Goal: Task Accomplishment & Management: Use online tool/utility

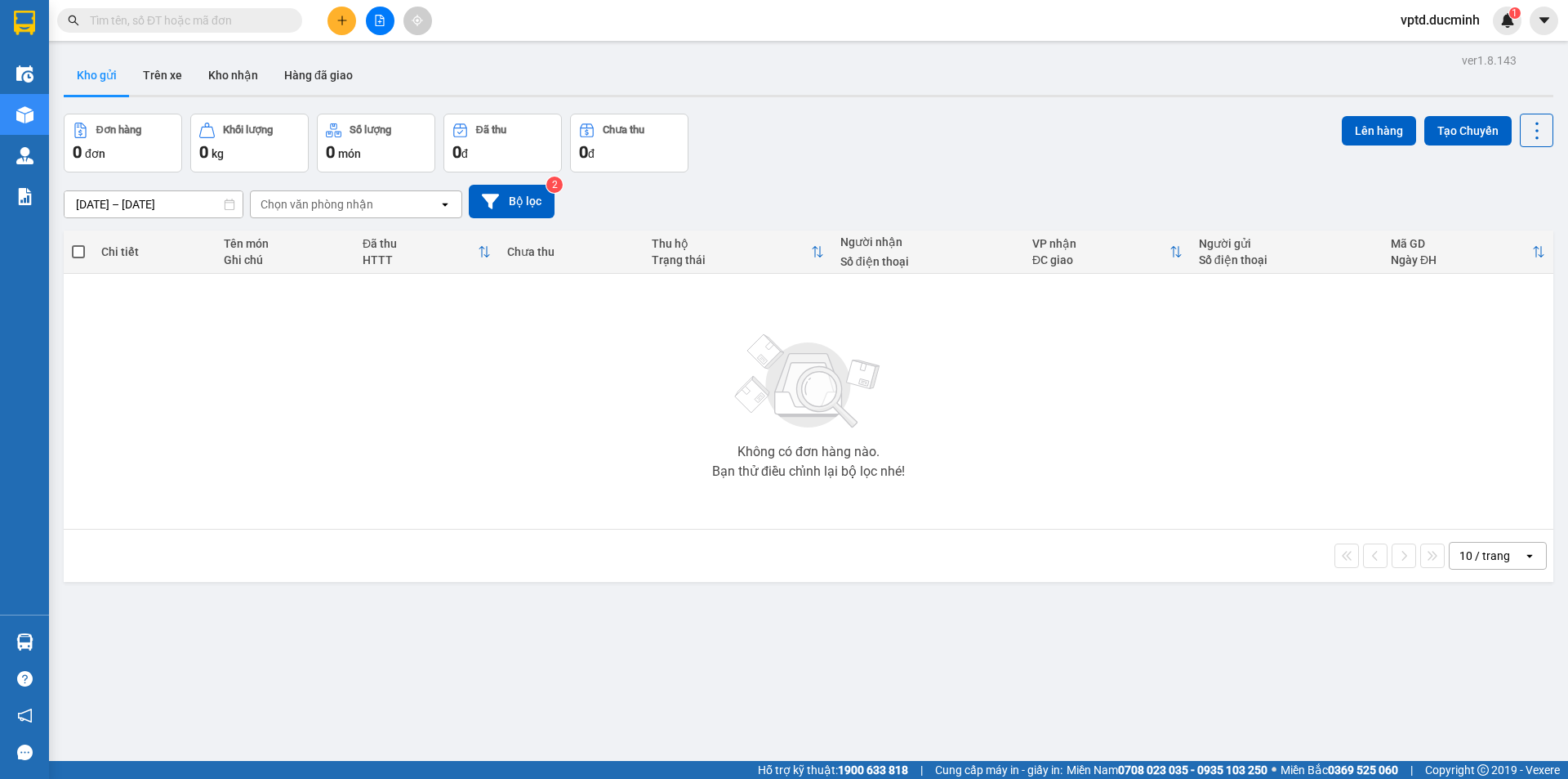
click at [197, 11] on span at bounding box center [180, 20] width 245 height 25
click at [380, 14] on button at bounding box center [380, 21] width 29 height 29
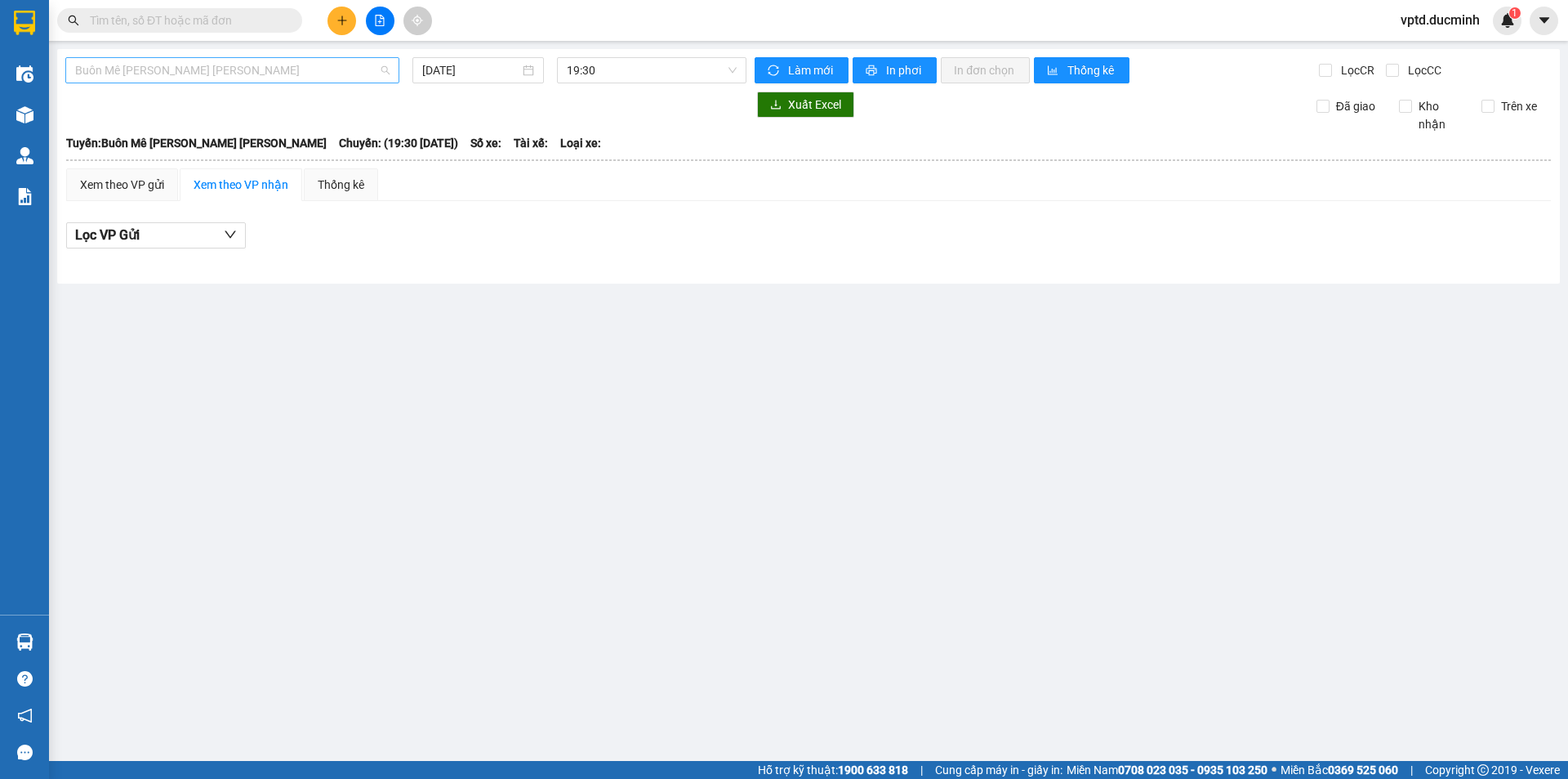
click at [319, 69] on span "Buôn Mê [PERSON_NAME] [PERSON_NAME]" at bounding box center [232, 70] width 314 height 25
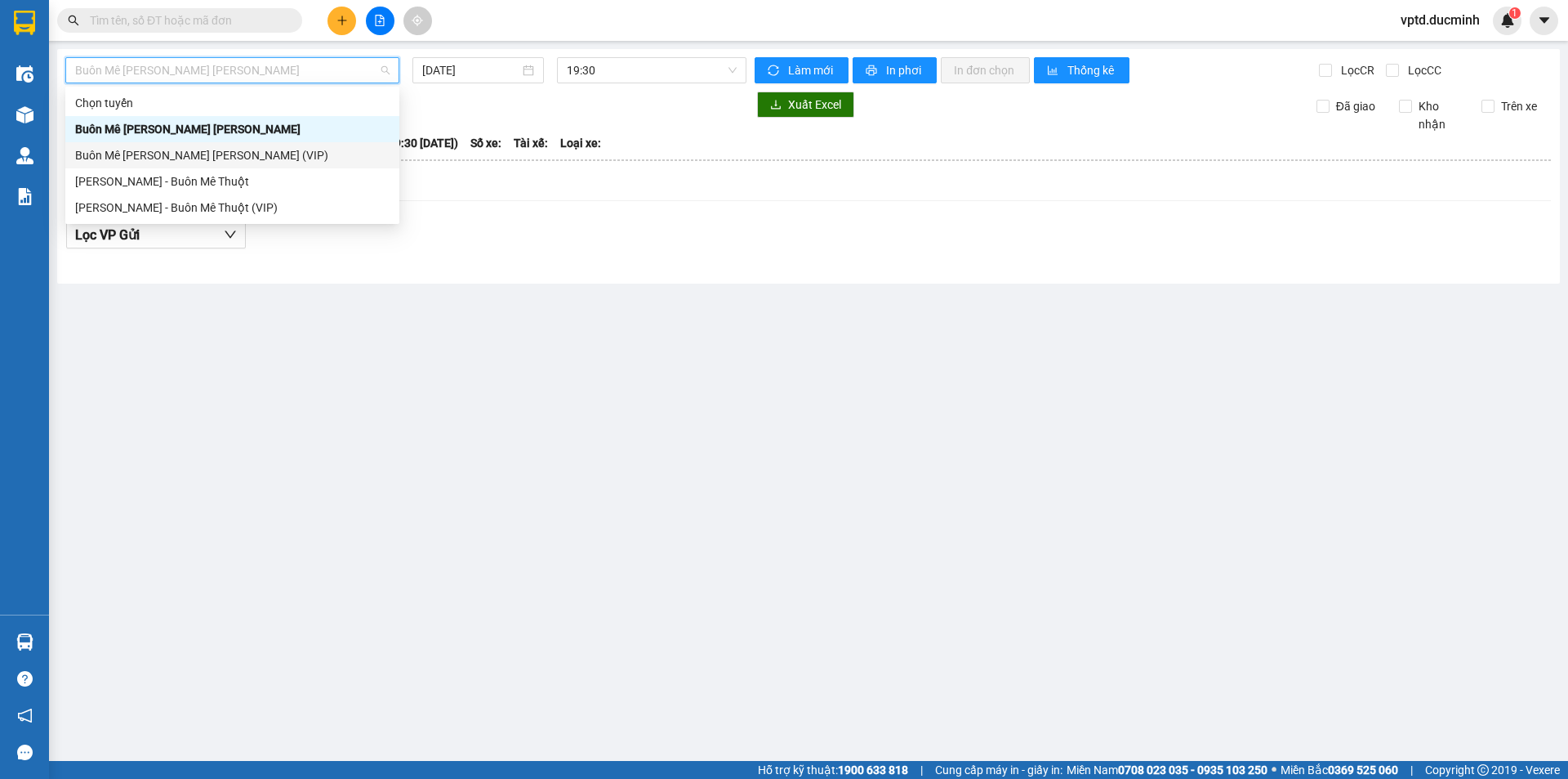
click at [233, 151] on div "Buôn Mê [PERSON_NAME] [PERSON_NAME] (VIP)" at bounding box center [232, 155] width 314 height 18
type input "[DATE]"
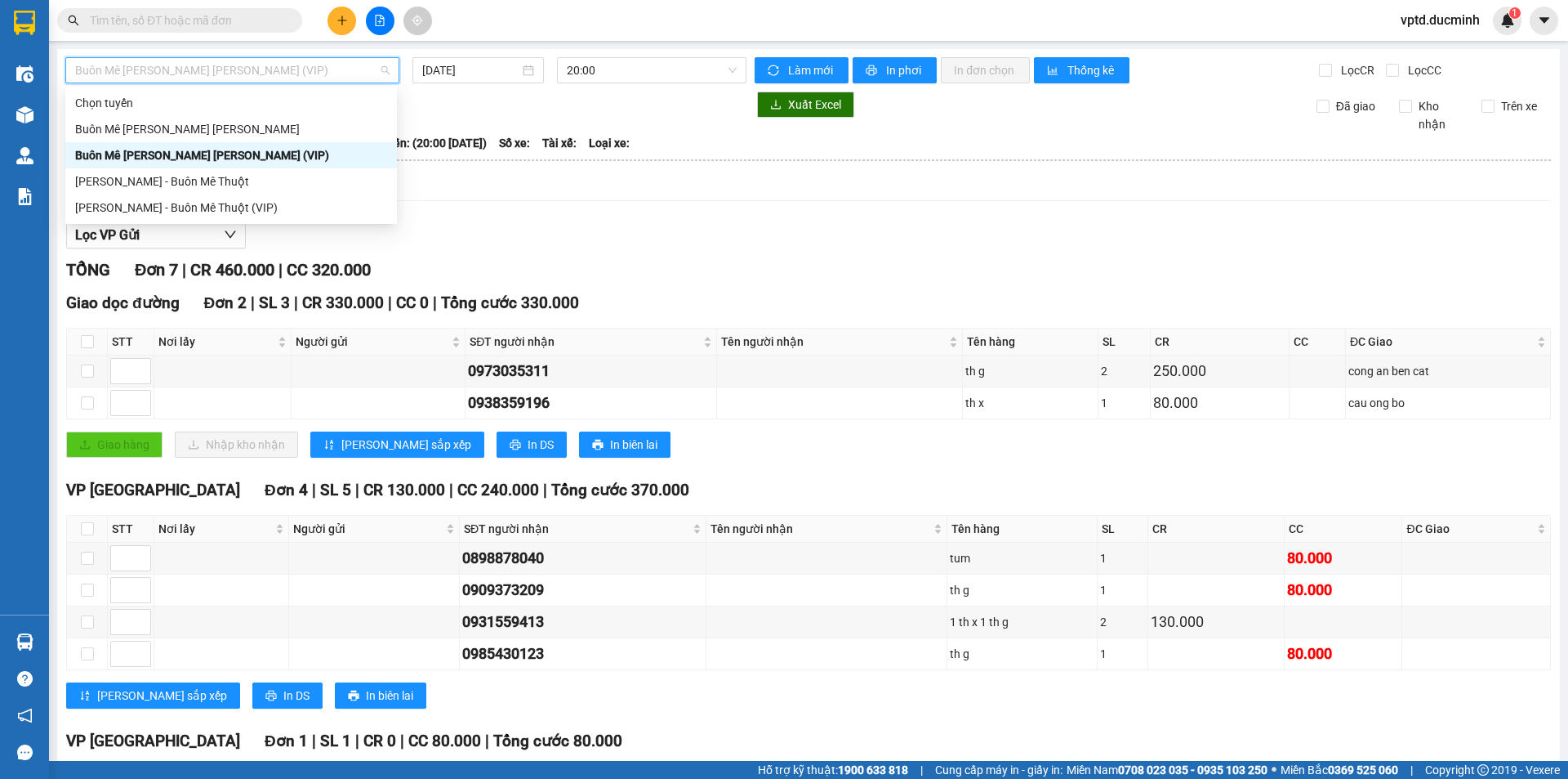
click at [293, 67] on span "Buôn Mê [PERSON_NAME] [PERSON_NAME] (VIP)" at bounding box center [232, 70] width 314 height 25
click at [205, 176] on div "[PERSON_NAME] - Buôn Mê Thuột" at bounding box center [231, 181] width 312 height 18
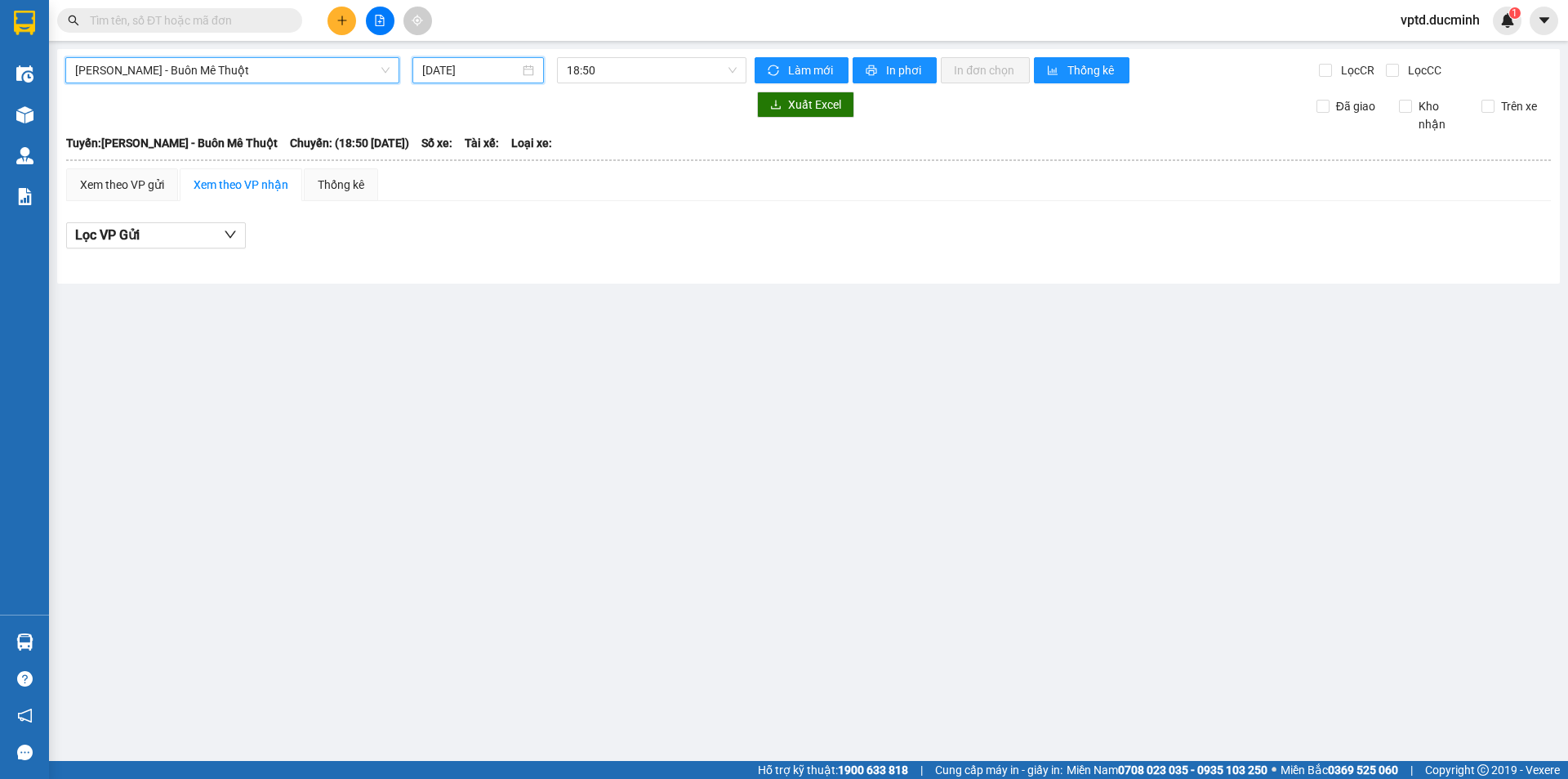
click at [489, 66] on input "[DATE]" at bounding box center [470, 69] width 97 height 18
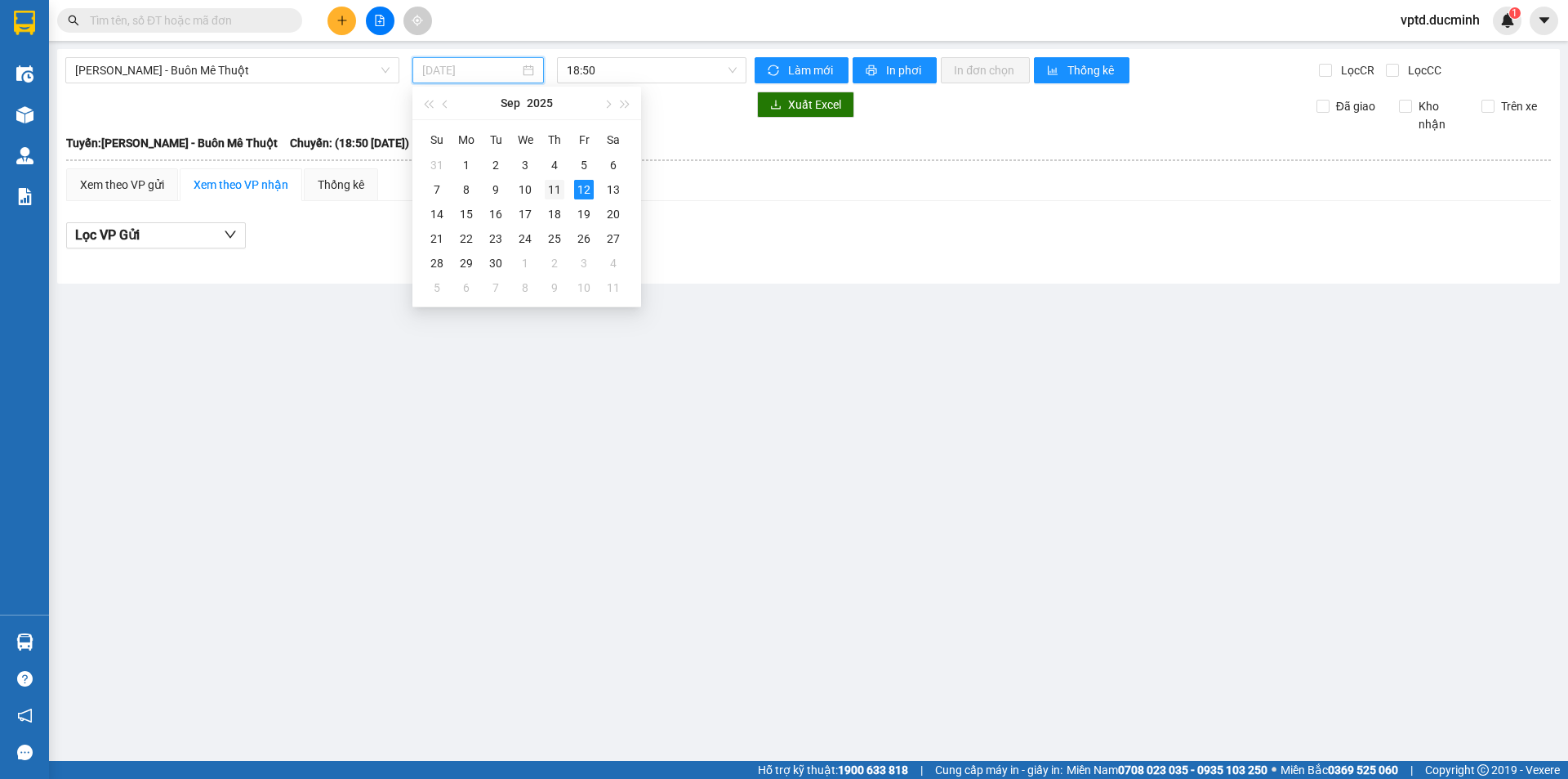
click at [552, 184] on div "11" at bounding box center [554, 189] width 19 height 19
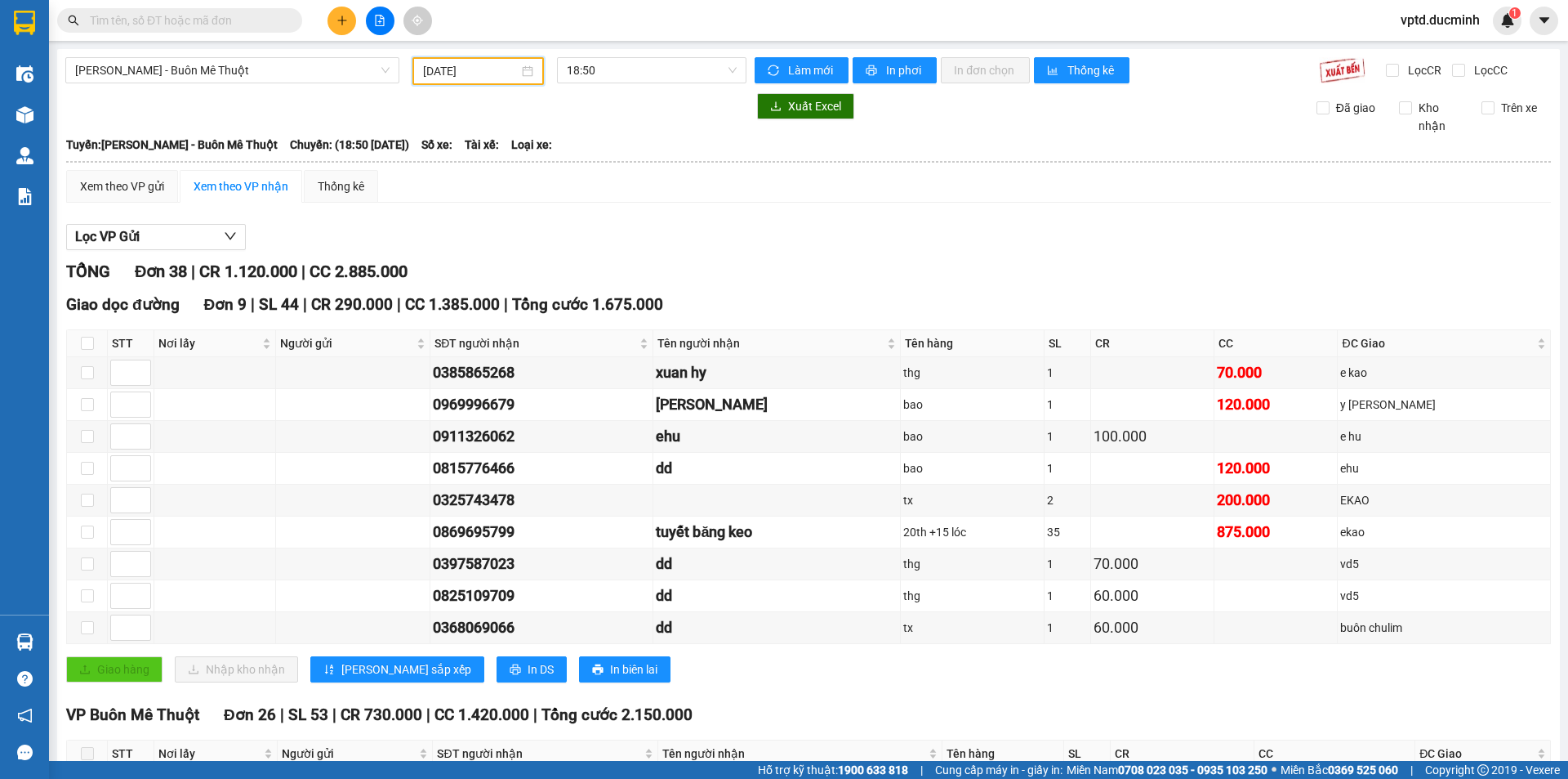
click at [446, 63] on input "[DATE]" at bounding box center [470, 70] width 96 height 18
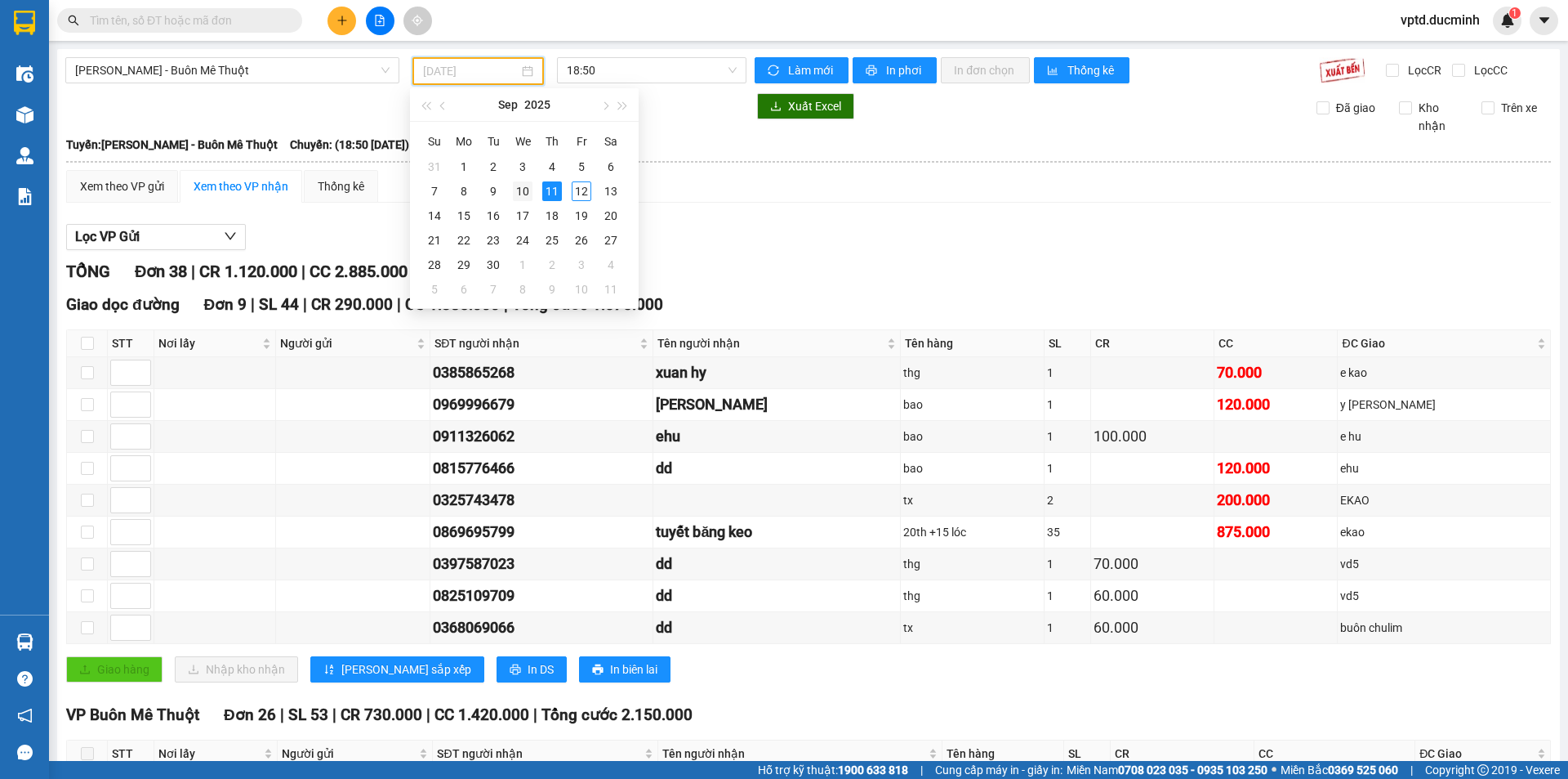
click at [521, 191] on div "10" at bounding box center [522, 190] width 19 height 19
type input "[DATE]"
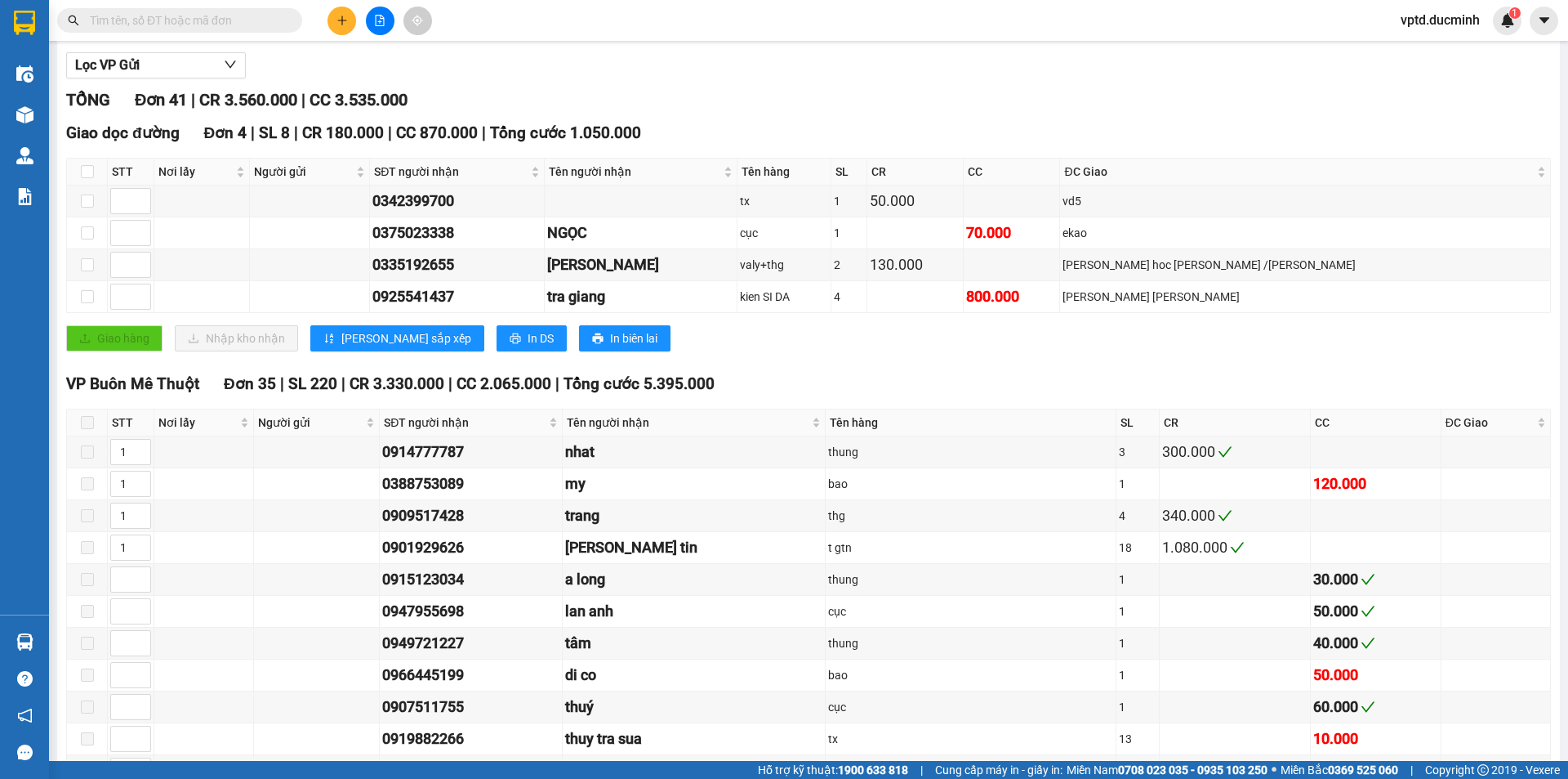
scroll to position [8, 0]
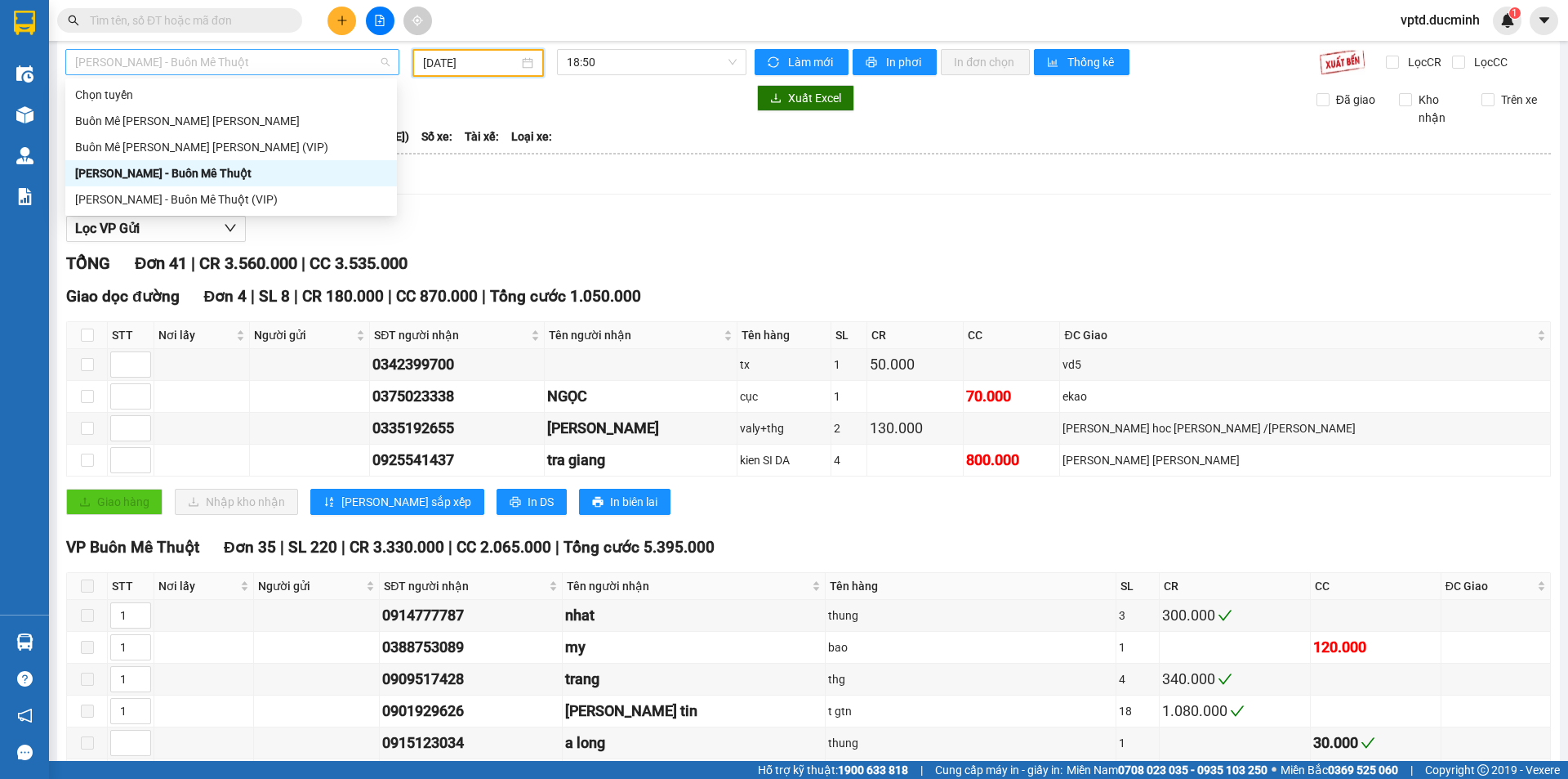
click at [221, 58] on span "[PERSON_NAME] - Buôn Mê Thuột" at bounding box center [232, 62] width 314 height 25
click at [205, 144] on div "Buôn Mê [PERSON_NAME] [PERSON_NAME] (VIP)" at bounding box center [231, 146] width 312 height 18
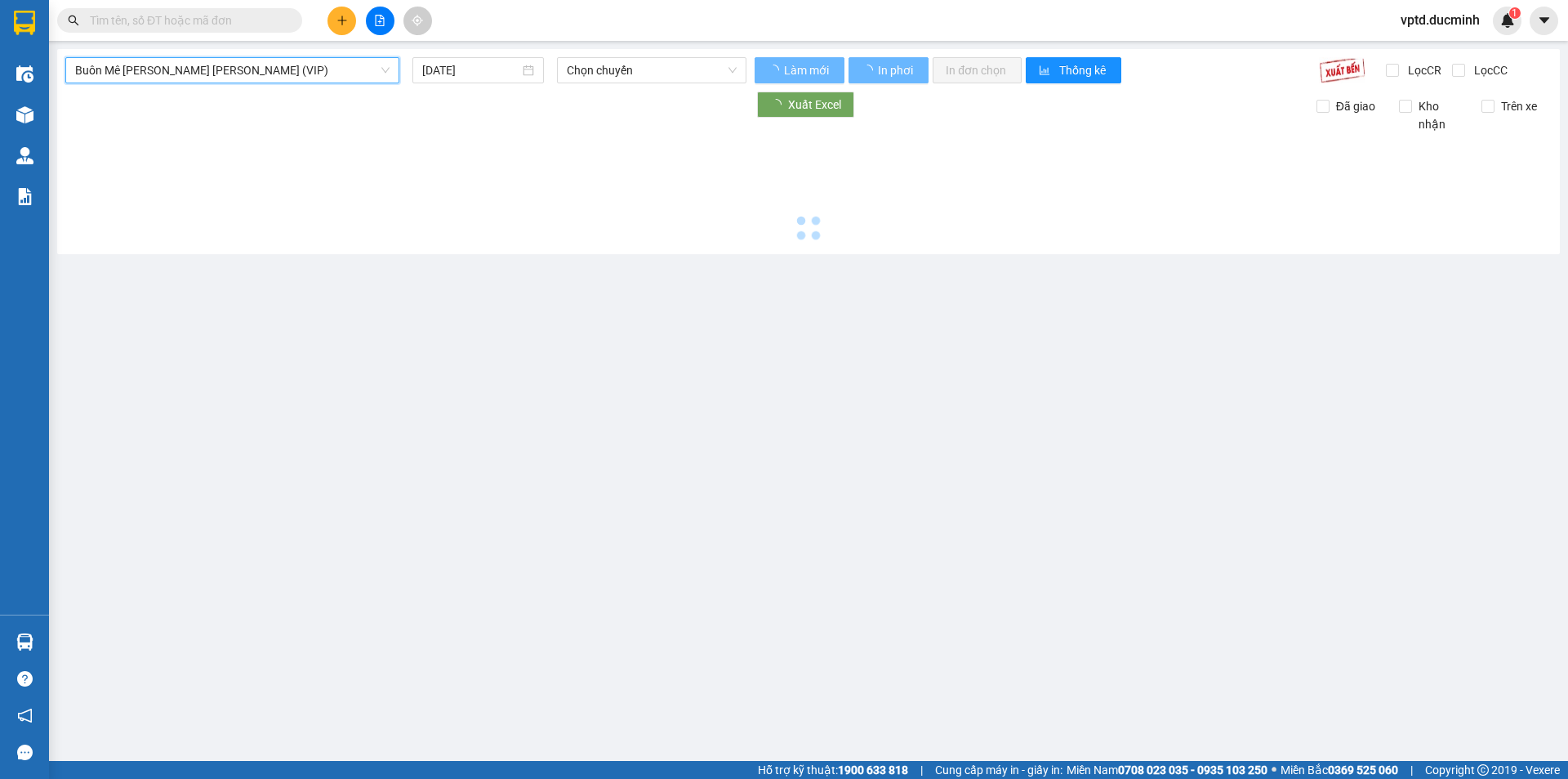
scroll to position [0, 0]
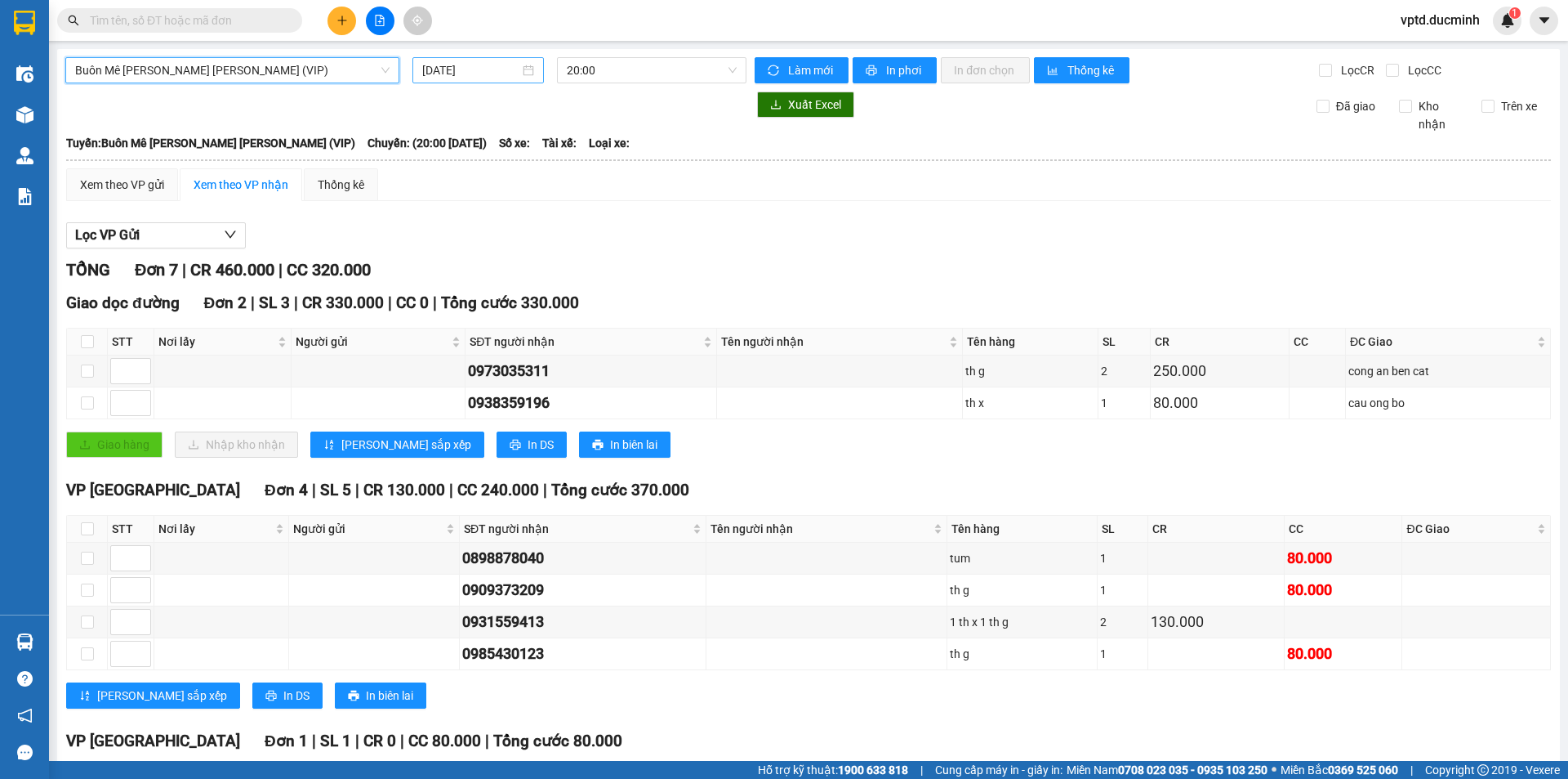
click at [468, 69] on input "[DATE]" at bounding box center [470, 69] width 97 height 18
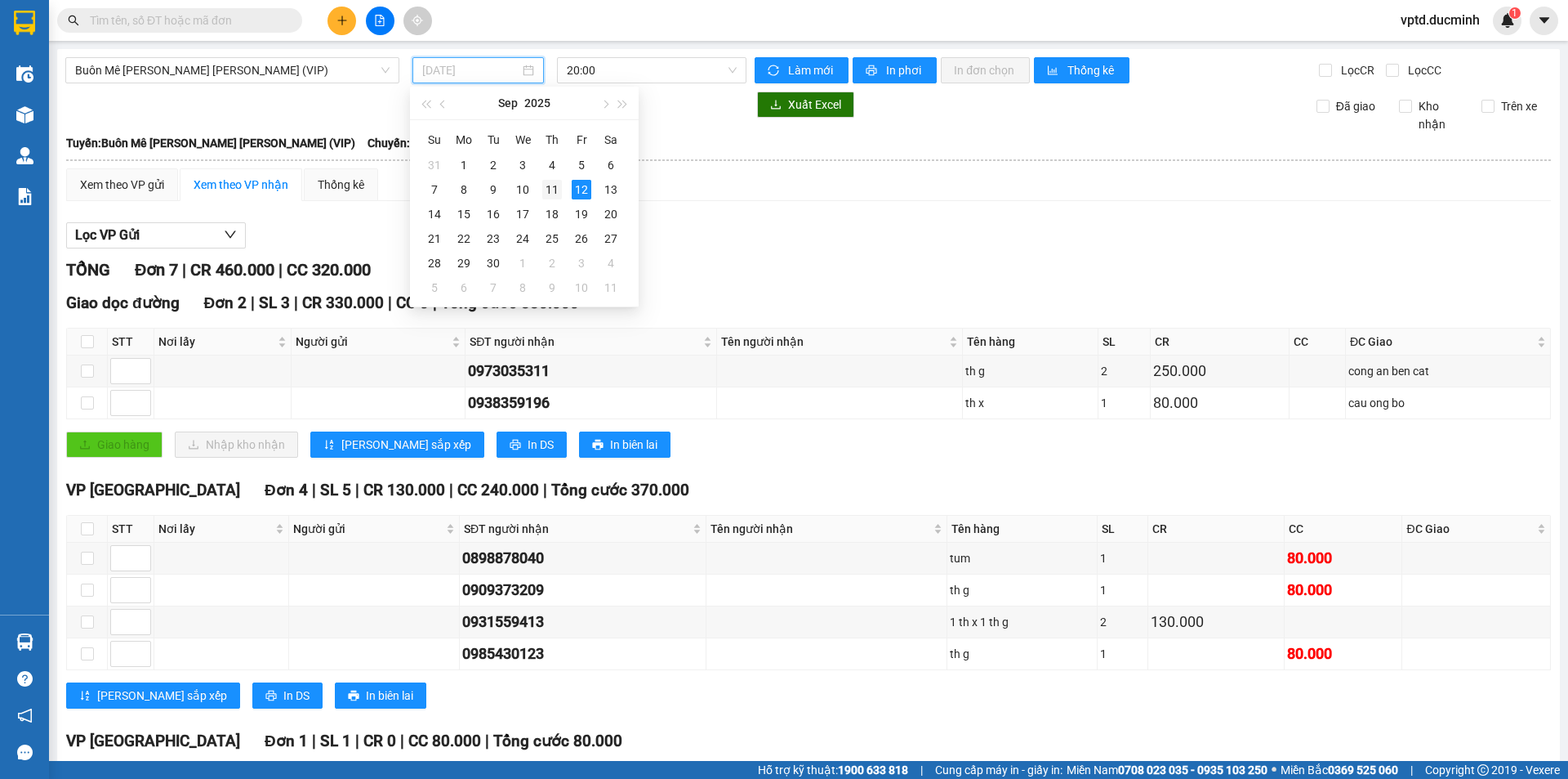
click at [553, 182] on div "11" at bounding box center [551, 189] width 19 height 19
type input "[DATE]"
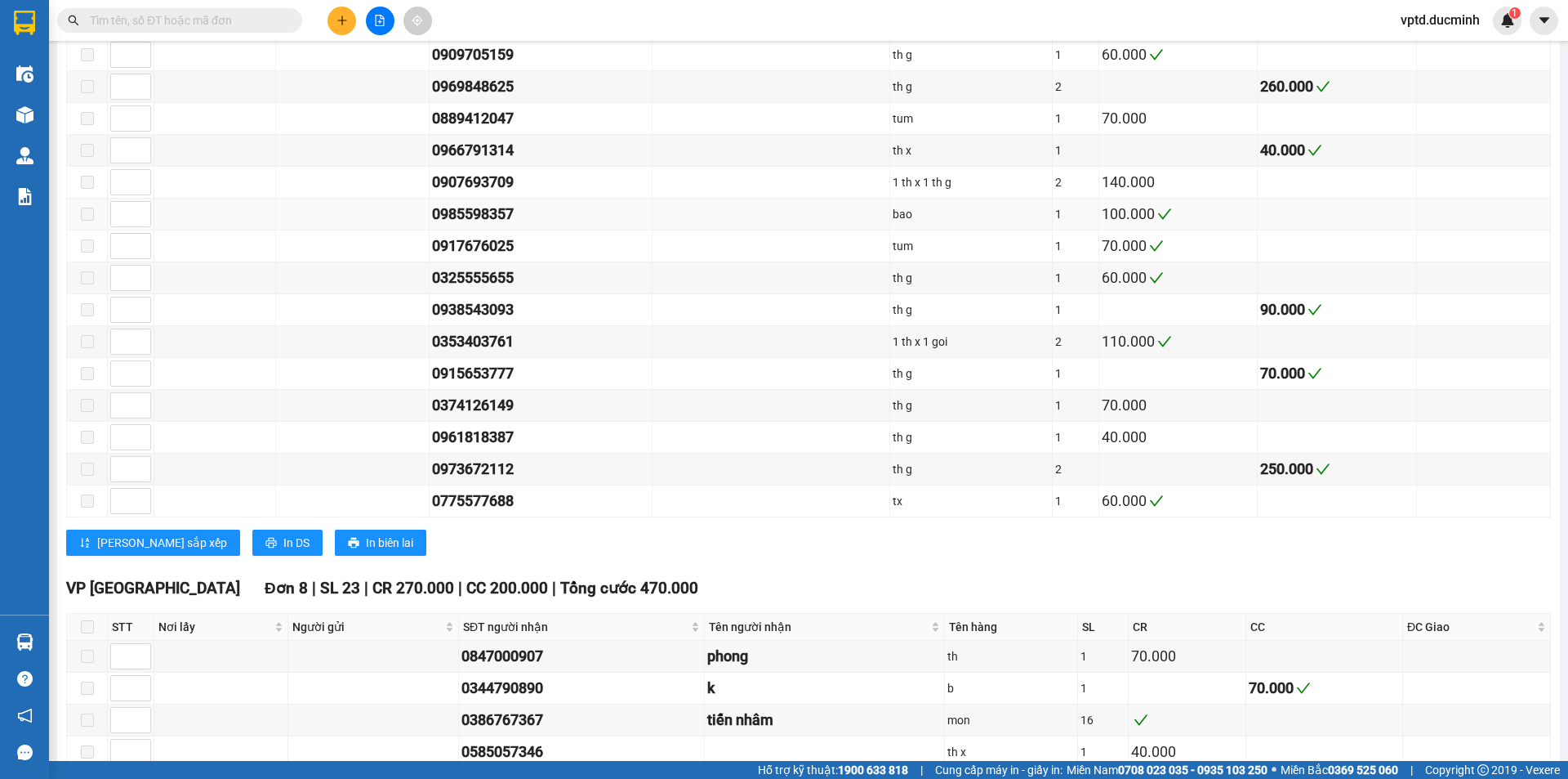
scroll to position [1935, 0]
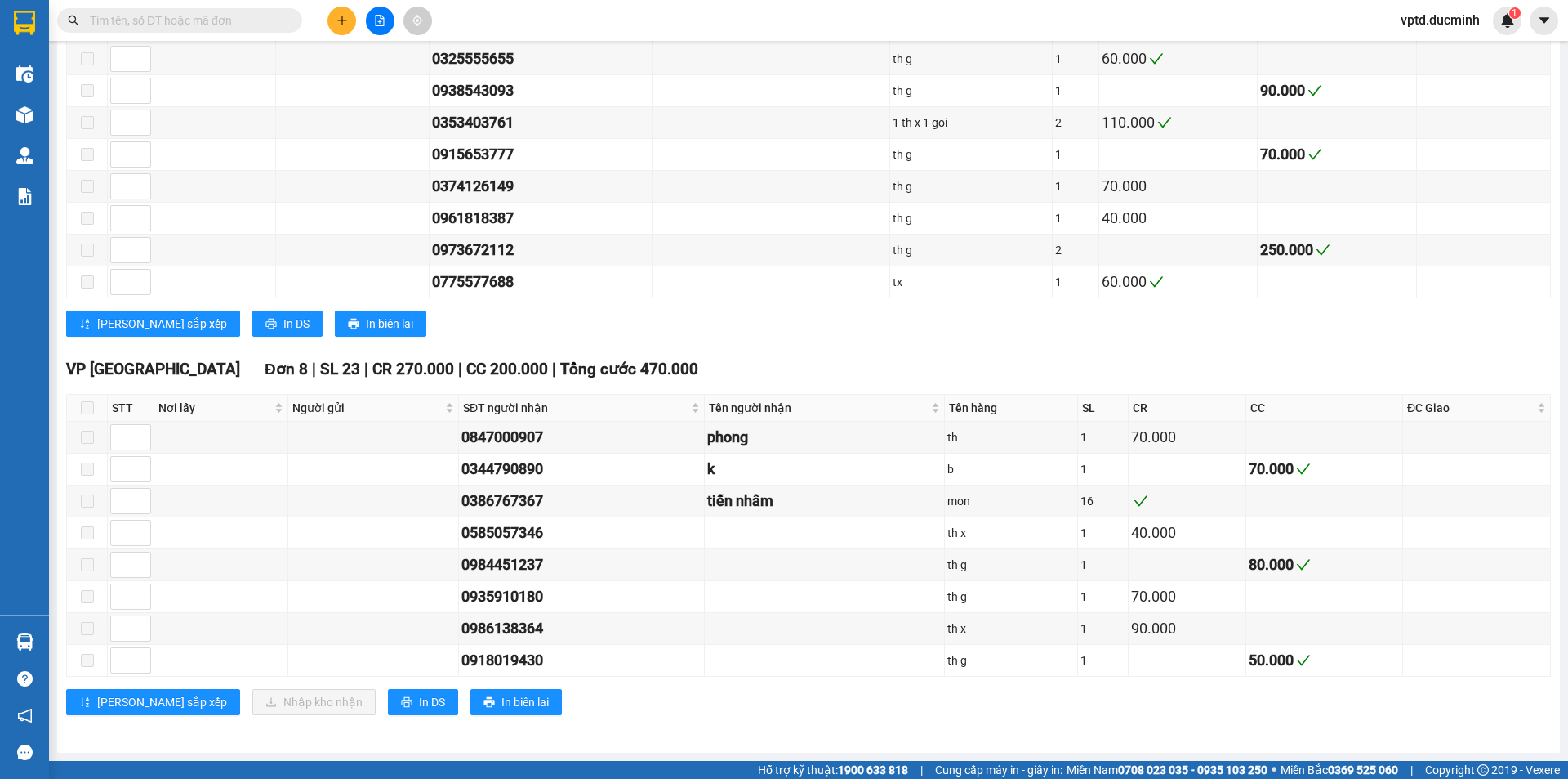
click at [147, 12] on input "text" at bounding box center [186, 20] width 193 height 18
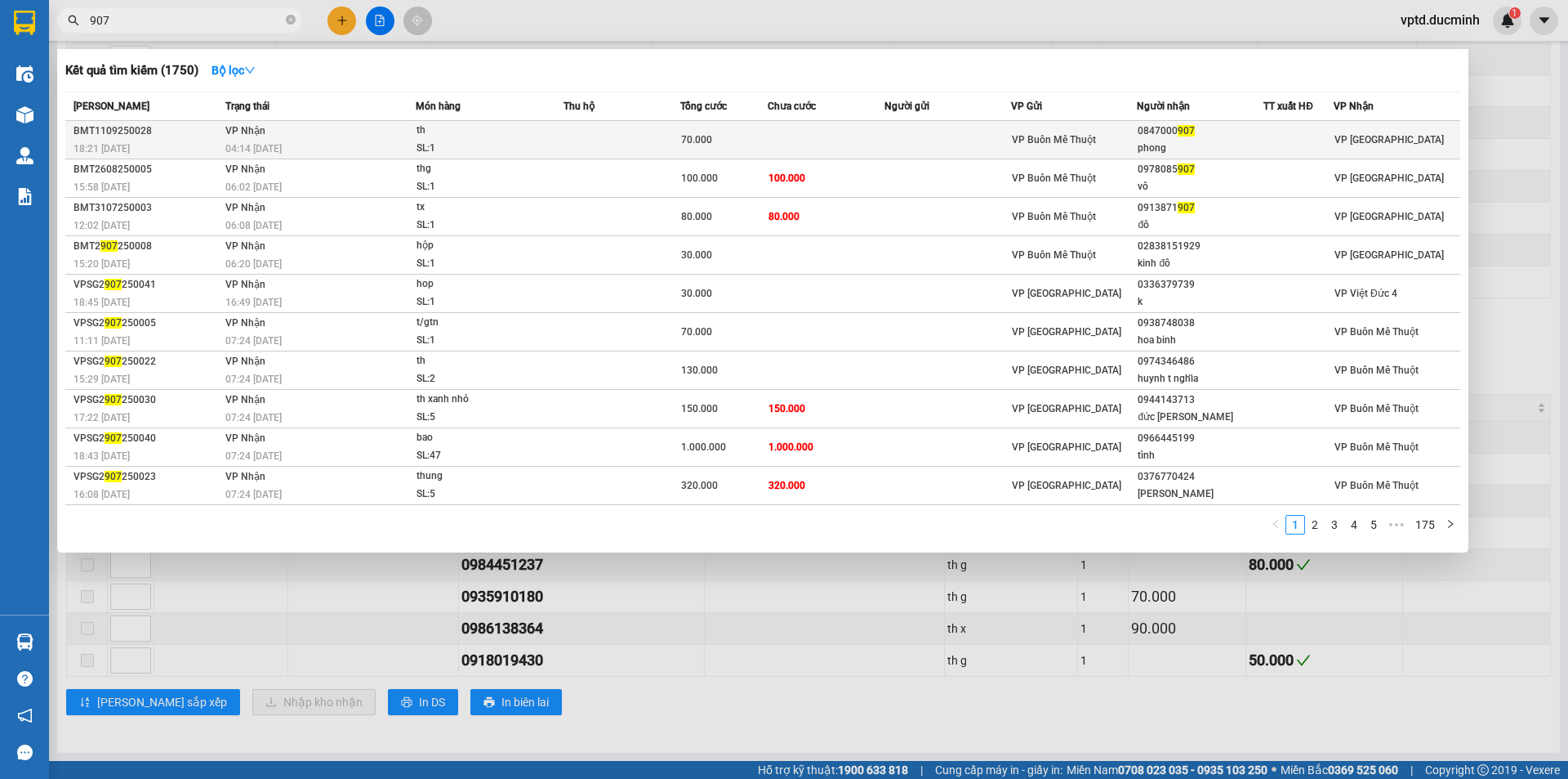
type input "907"
click at [1164, 131] on div "0847000 907" at bounding box center [1200, 131] width 125 height 17
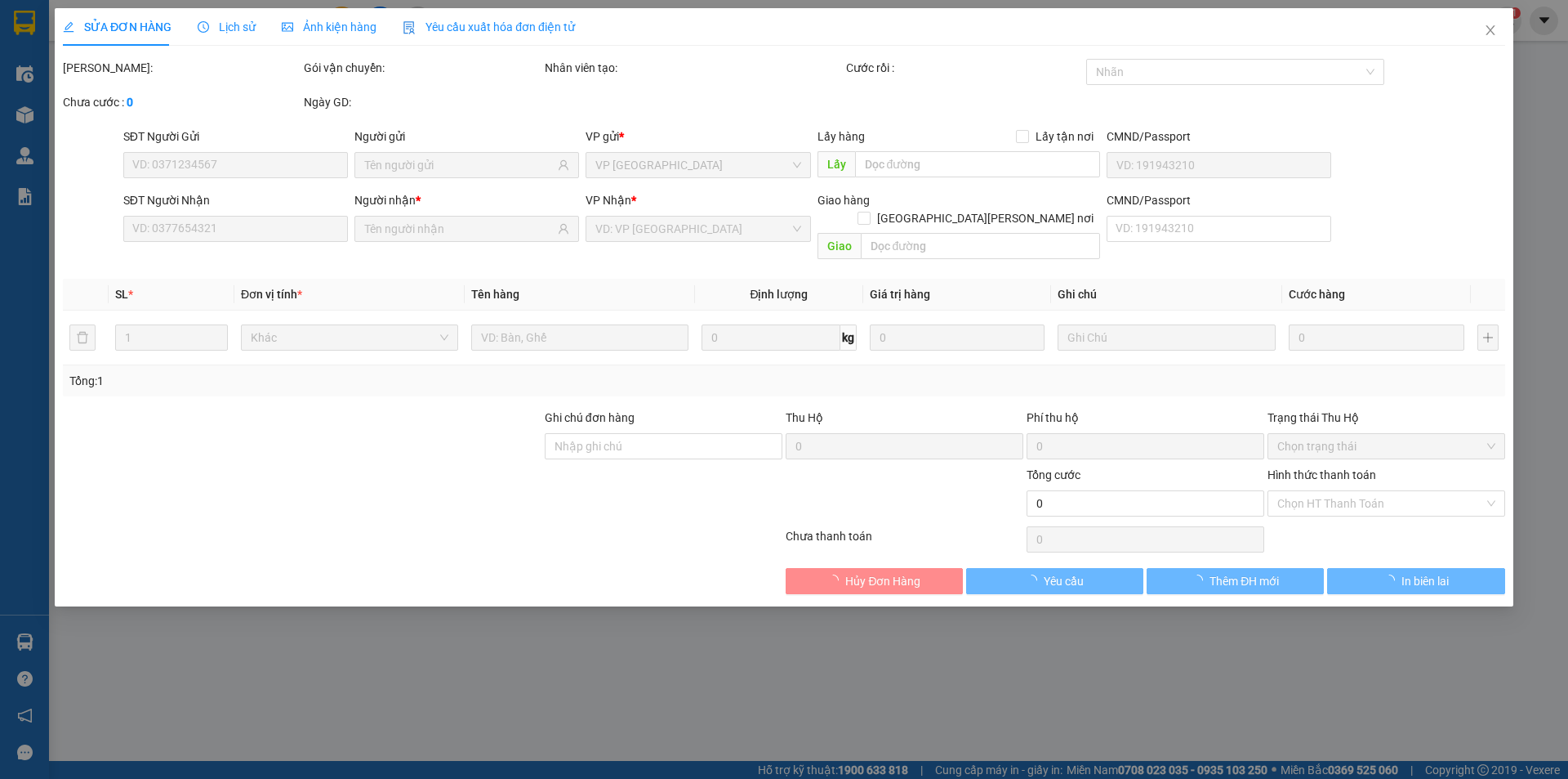
type input "0847000907"
type input "phong"
type input "70.000"
type input "0"
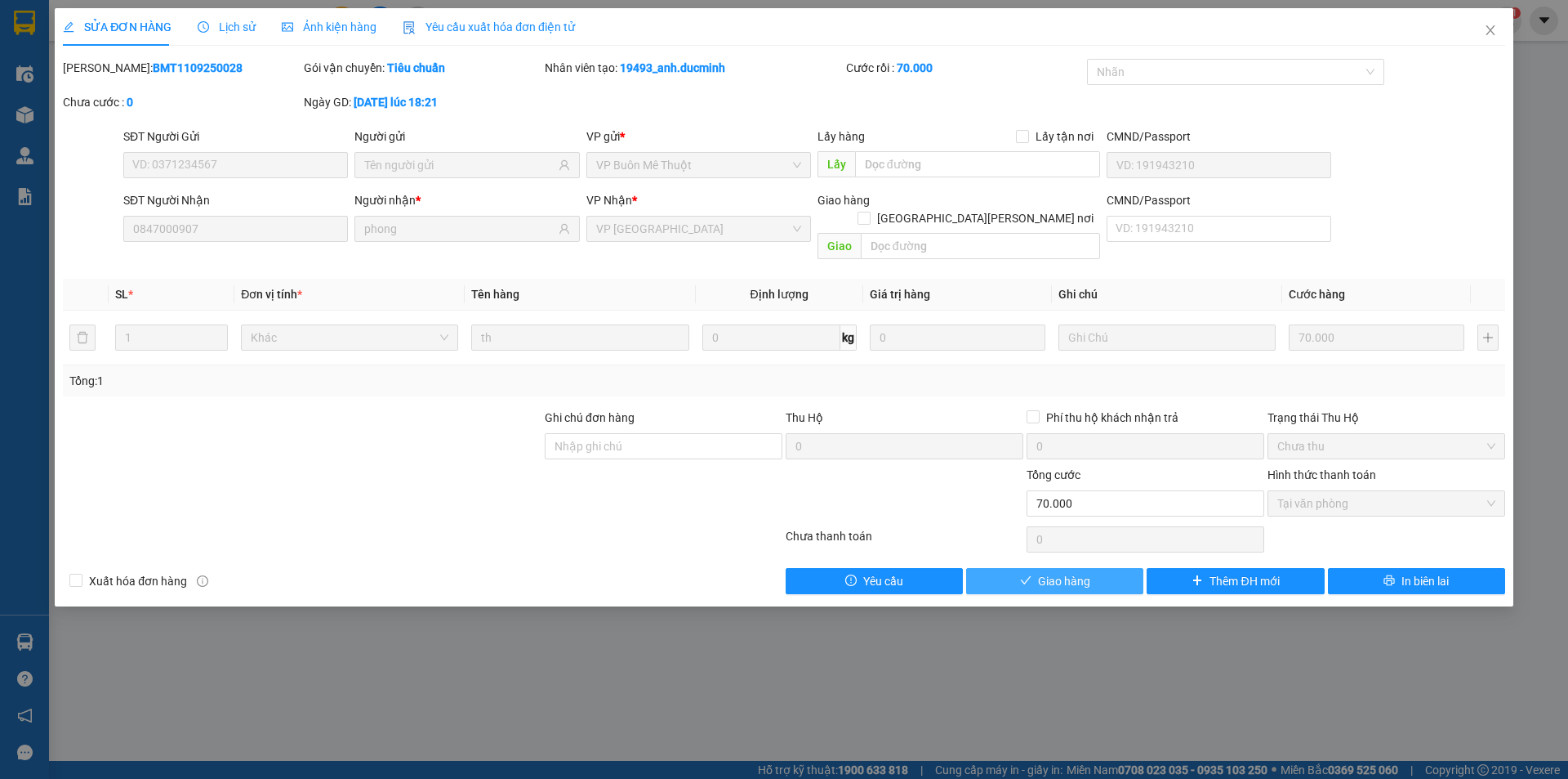
click at [1120, 568] on button "Giao hàng" at bounding box center [1055, 580] width 178 height 26
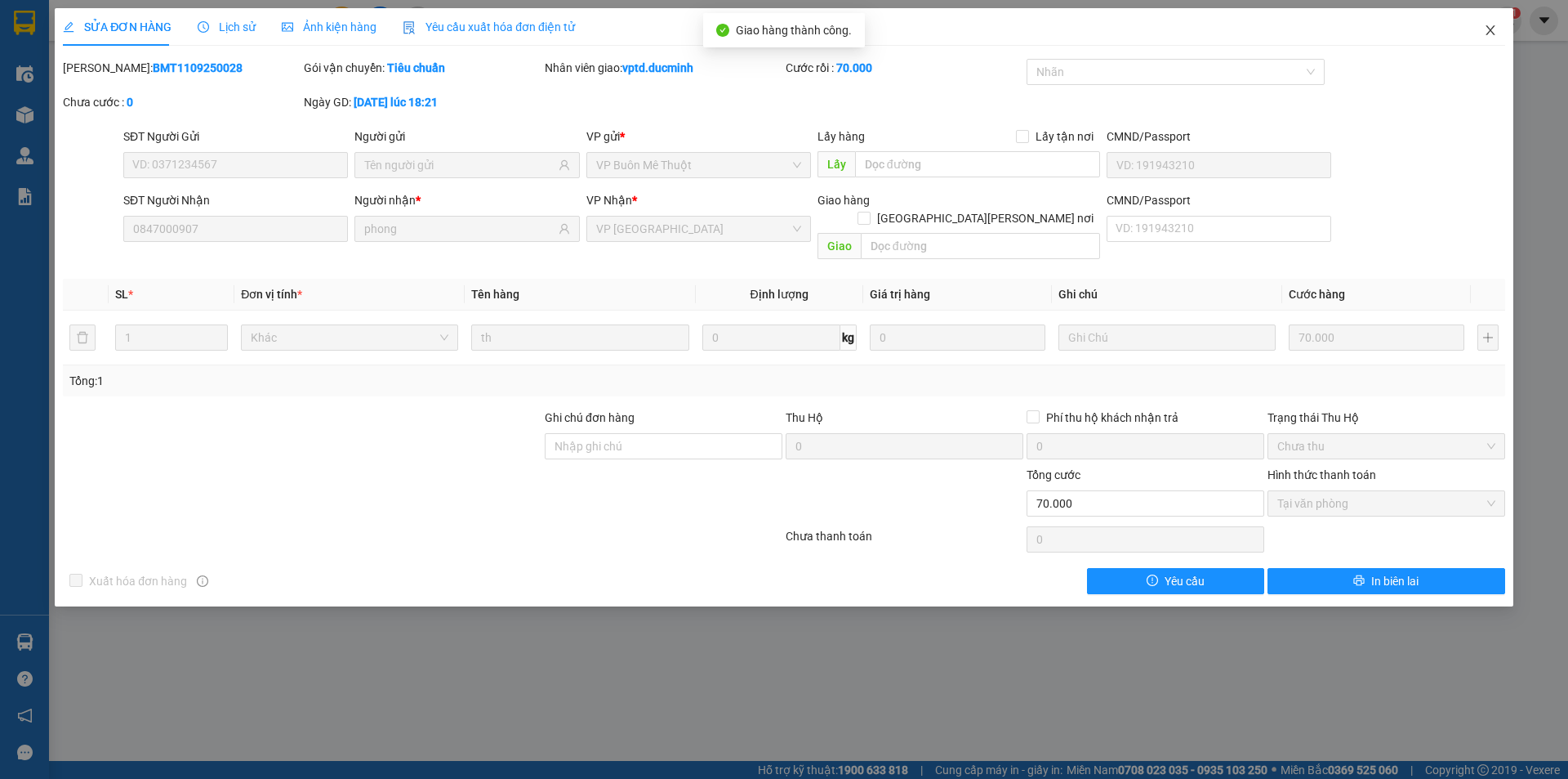
click at [1487, 29] on icon "close" at bounding box center [1489, 30] width 13 height 13
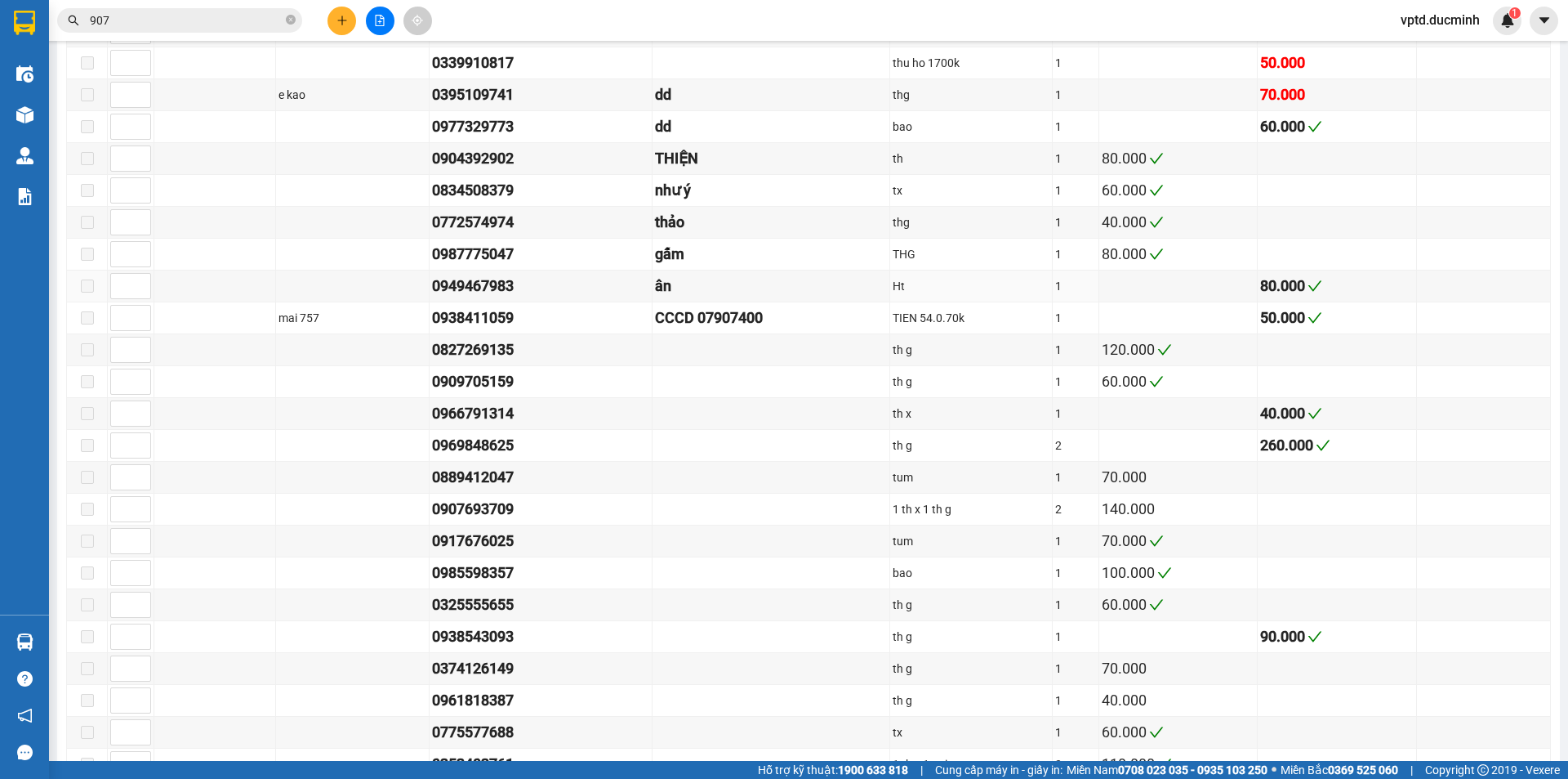
scroll to position [1879, 0]
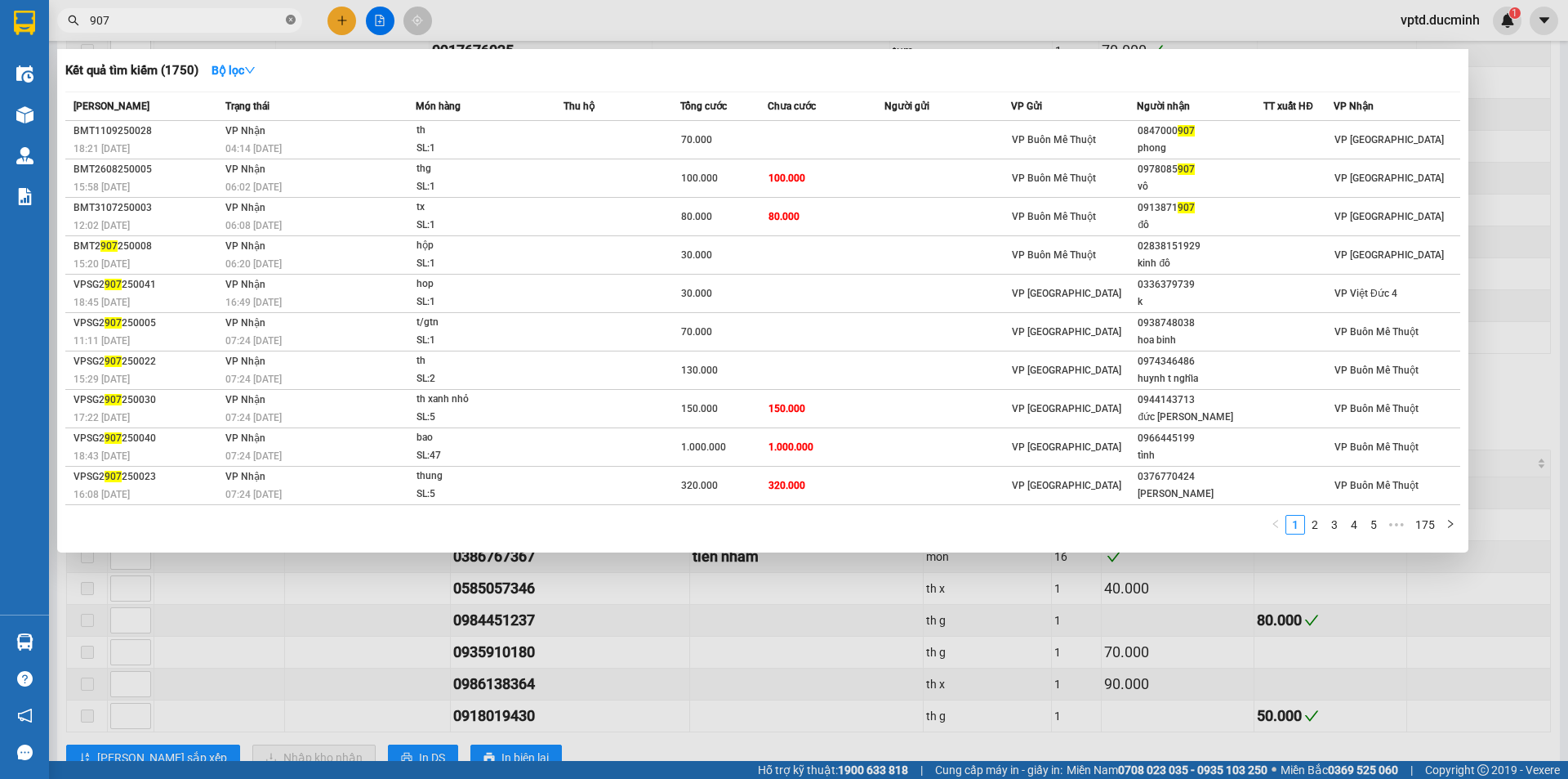
click at [293, 19] on icon "close-circle" at bounding box center [291, 19] width 10 height 10
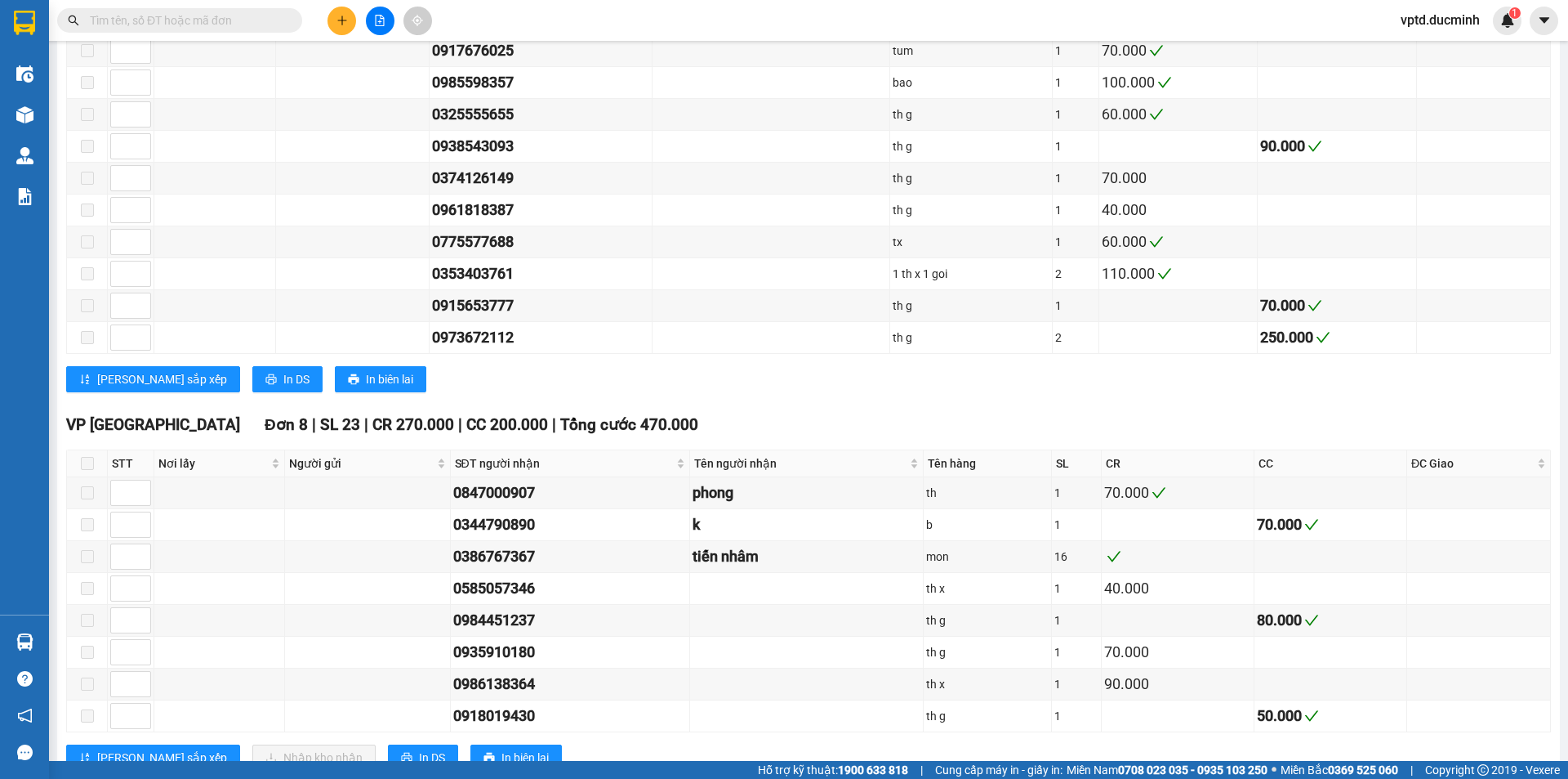
click at [144, 19] on input "text" at bounding box center [186, 20] width 193 height 18
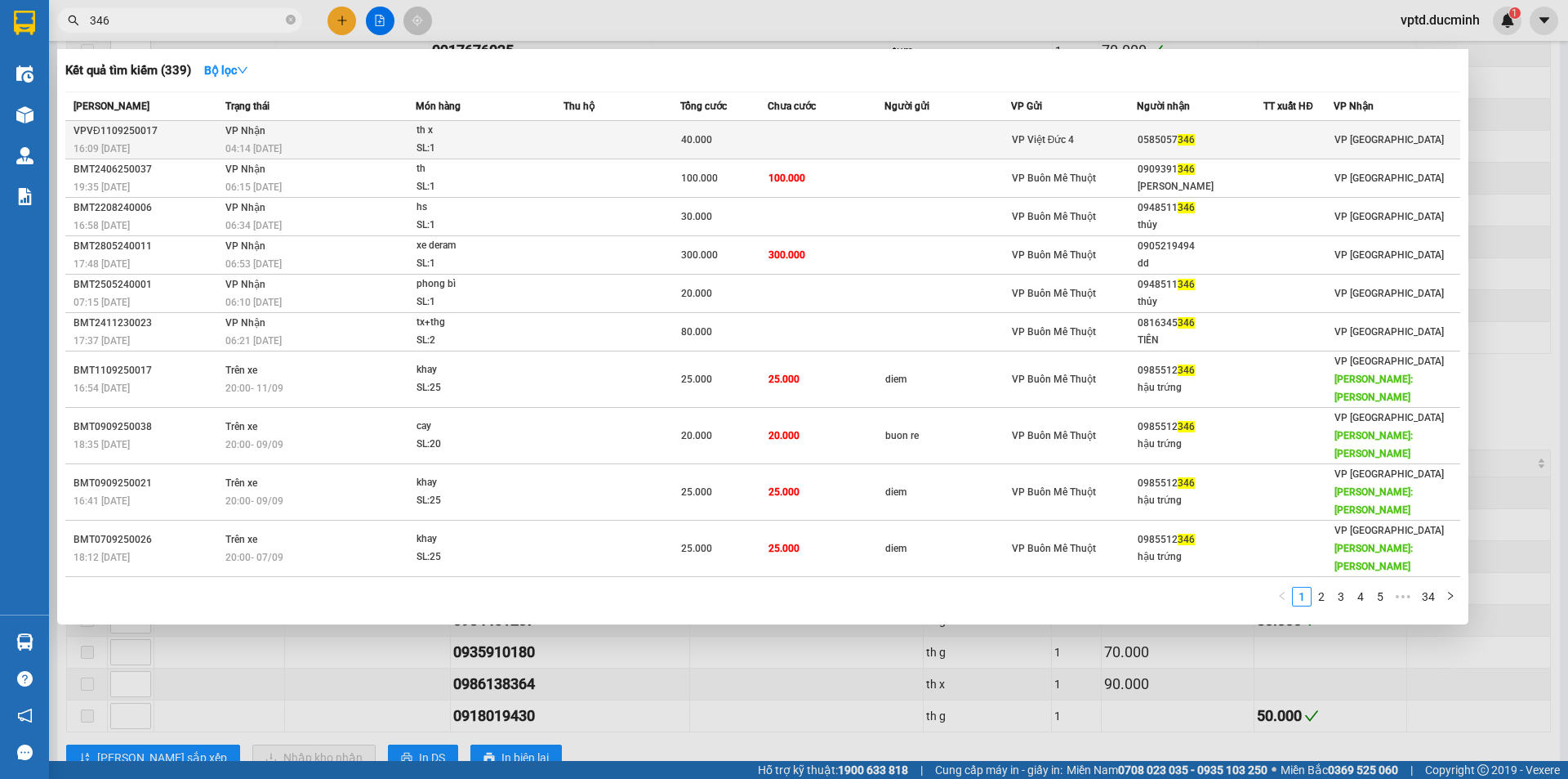
type input "346"
click at [1183, 130] on td "0585057 346" at bounding box center [1200, 140] width 127 height 38
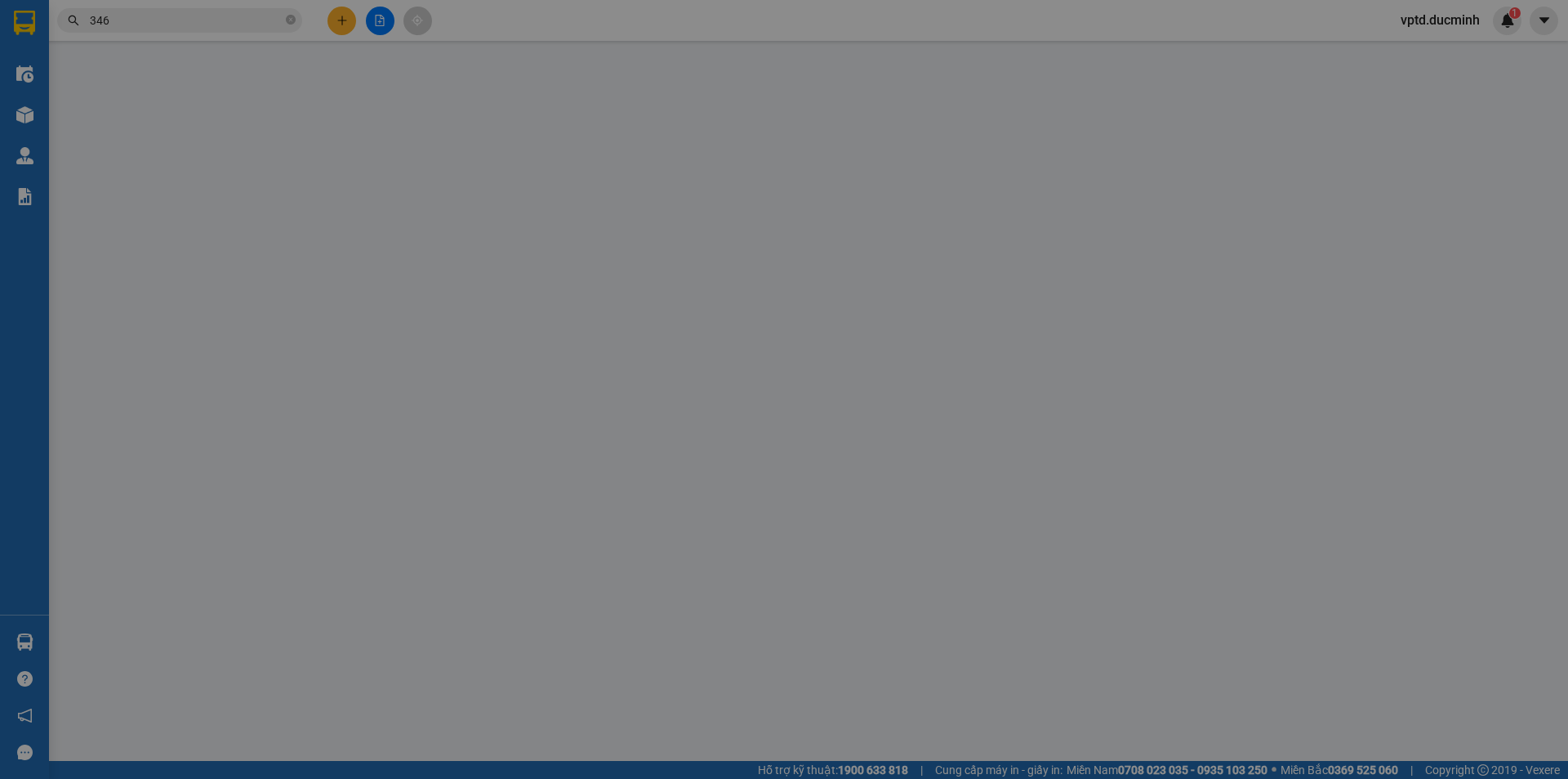
type input "0585057346"
type input "40.000"
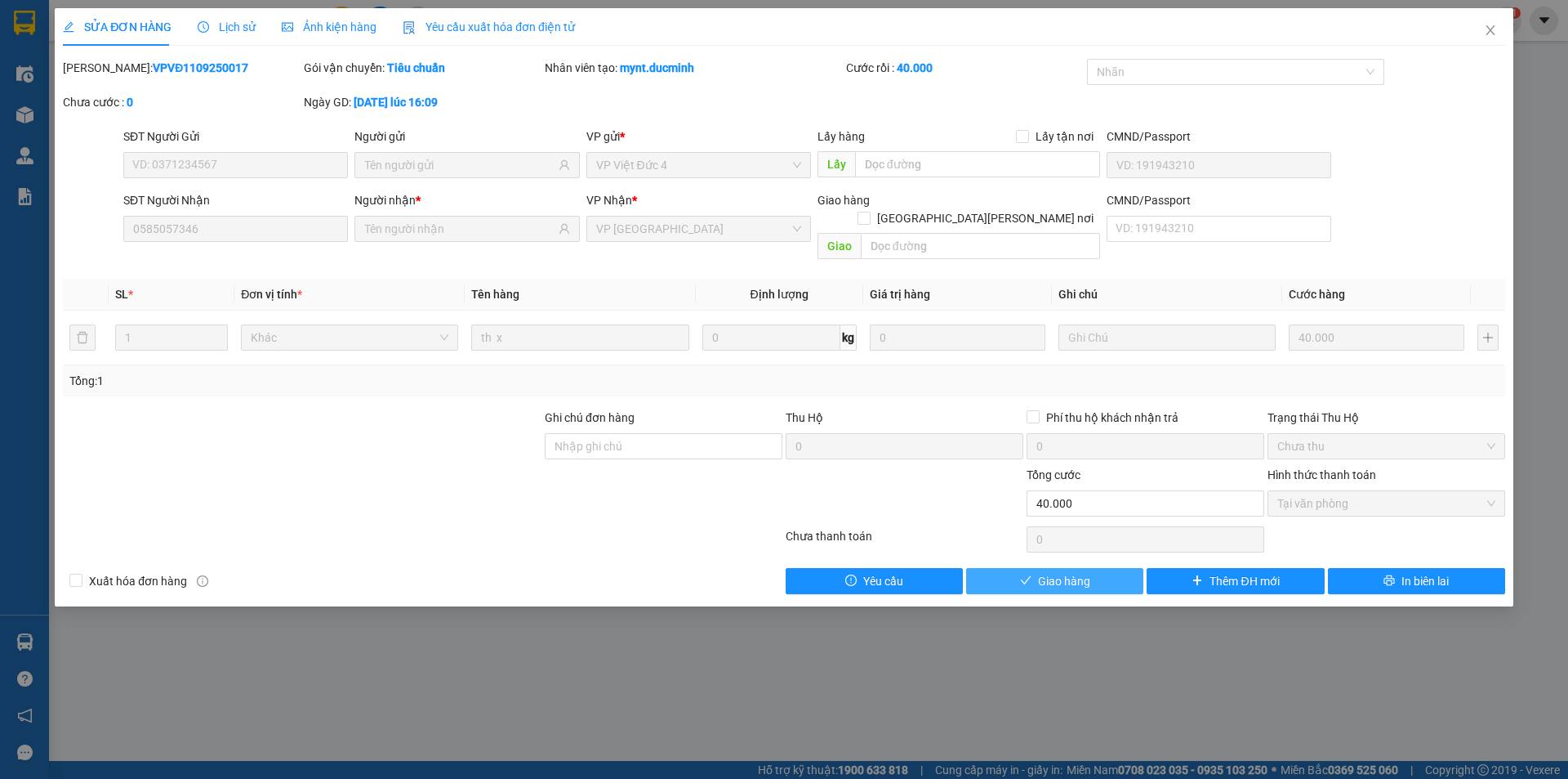
click at [1097, 568] on button "Giao hàng" at bounding box center [1055, 580] width 178 height 26
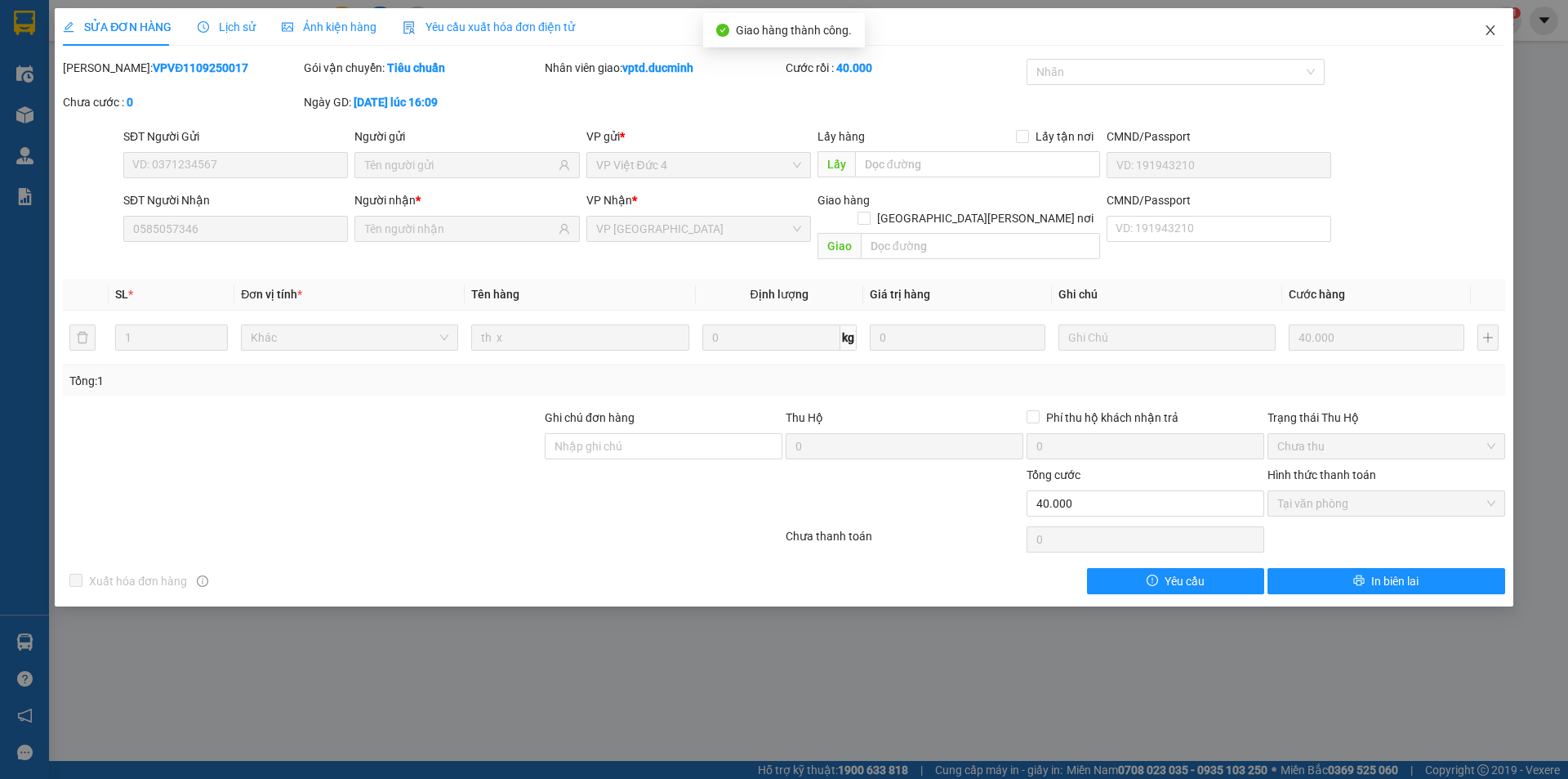
click at [1497, 25] on span "Close" at bounding box center [1490, 31] width 46 height 46
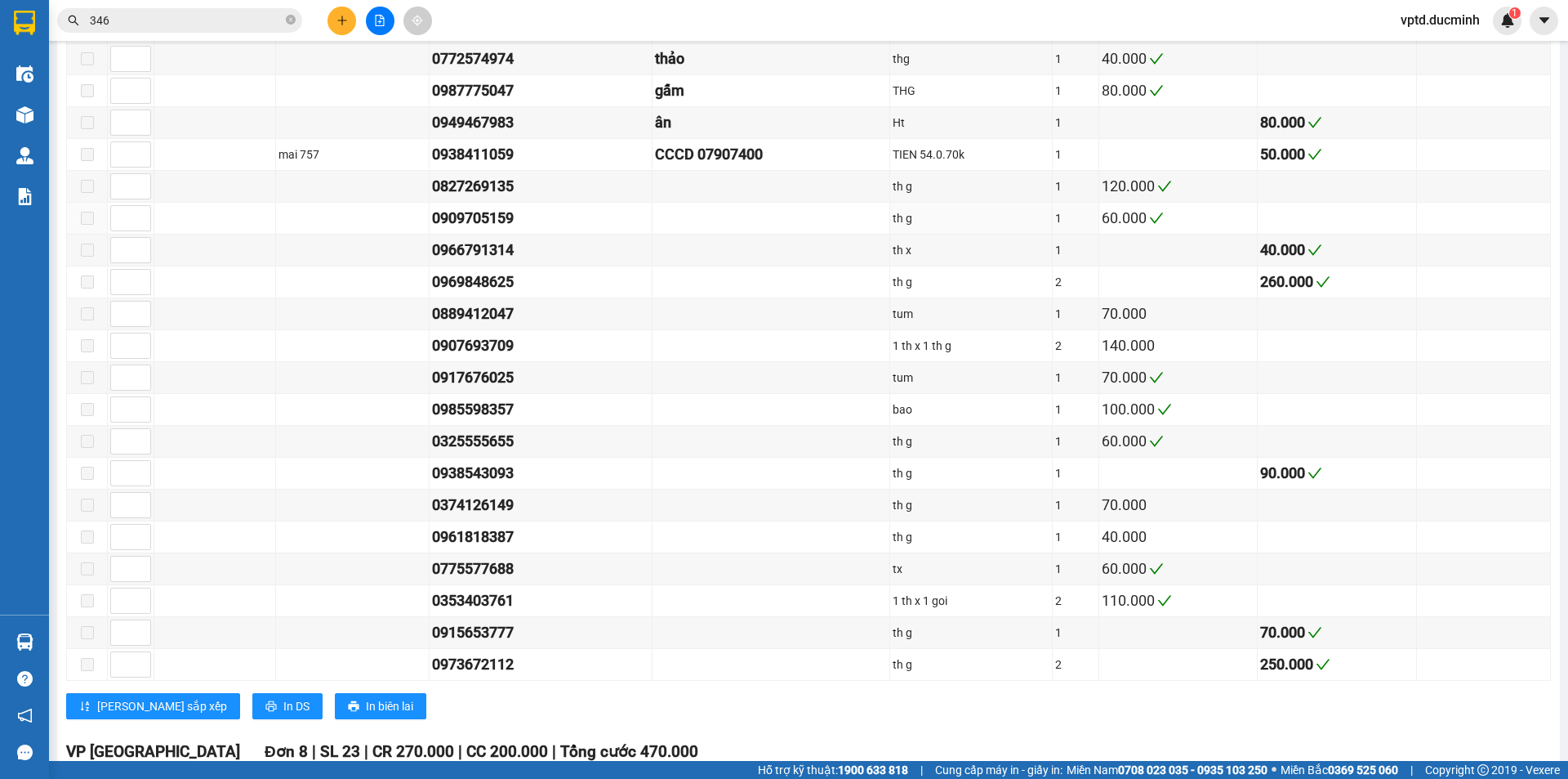
scroll to position [1935, 0]
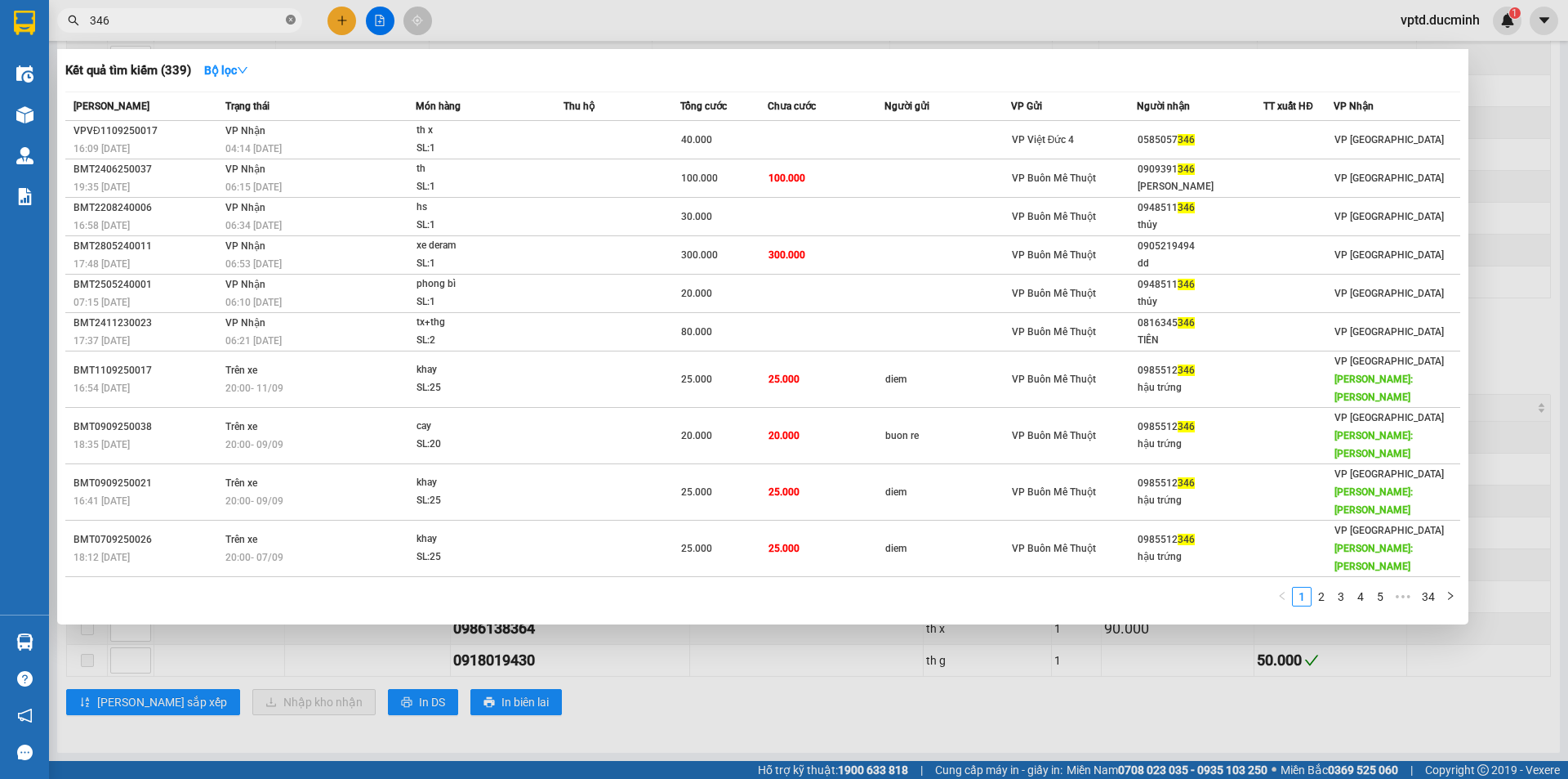
click at [289, 20] on icon "close-circle" at bounding box center [291, 19] width 10 height 10
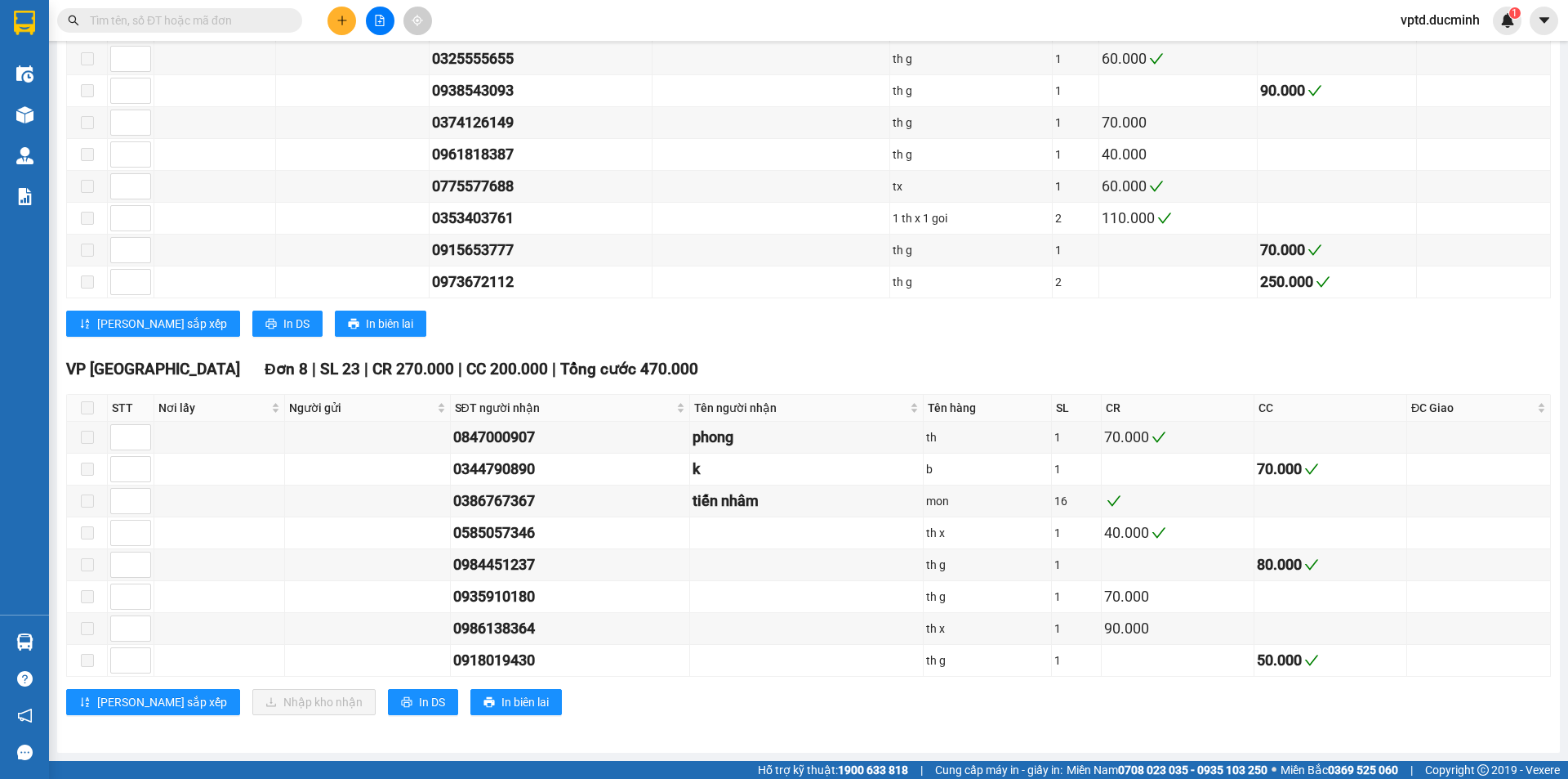
click at [137, 23] on input "text" at bounding box center [186, 20] width 193 height 18
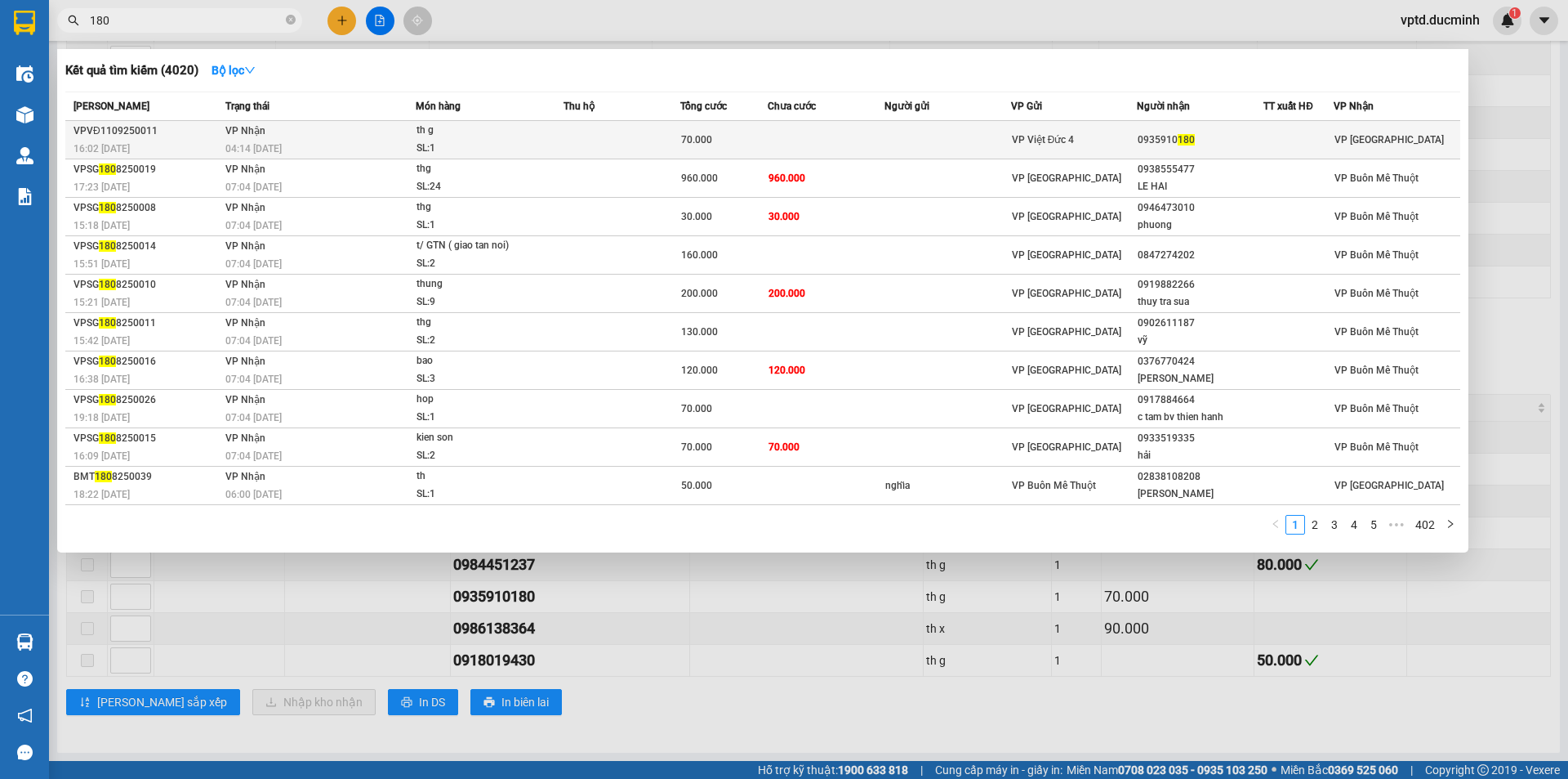
type input "180"
click at [1205, 146] on div "0935910 180" at bounding box center [1200, 140] width 125 height 17
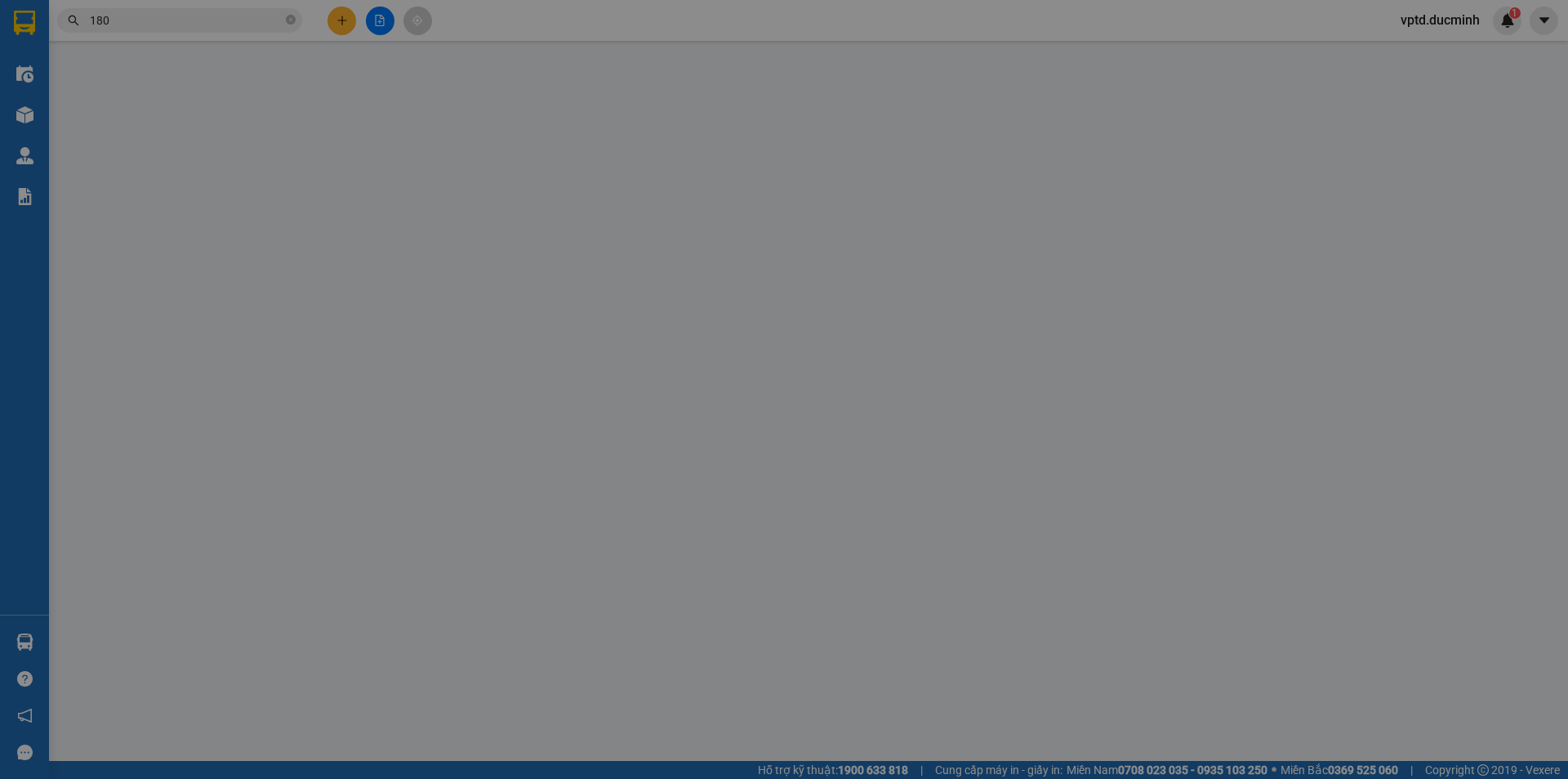
type input "0935910180"
type input "70.000"
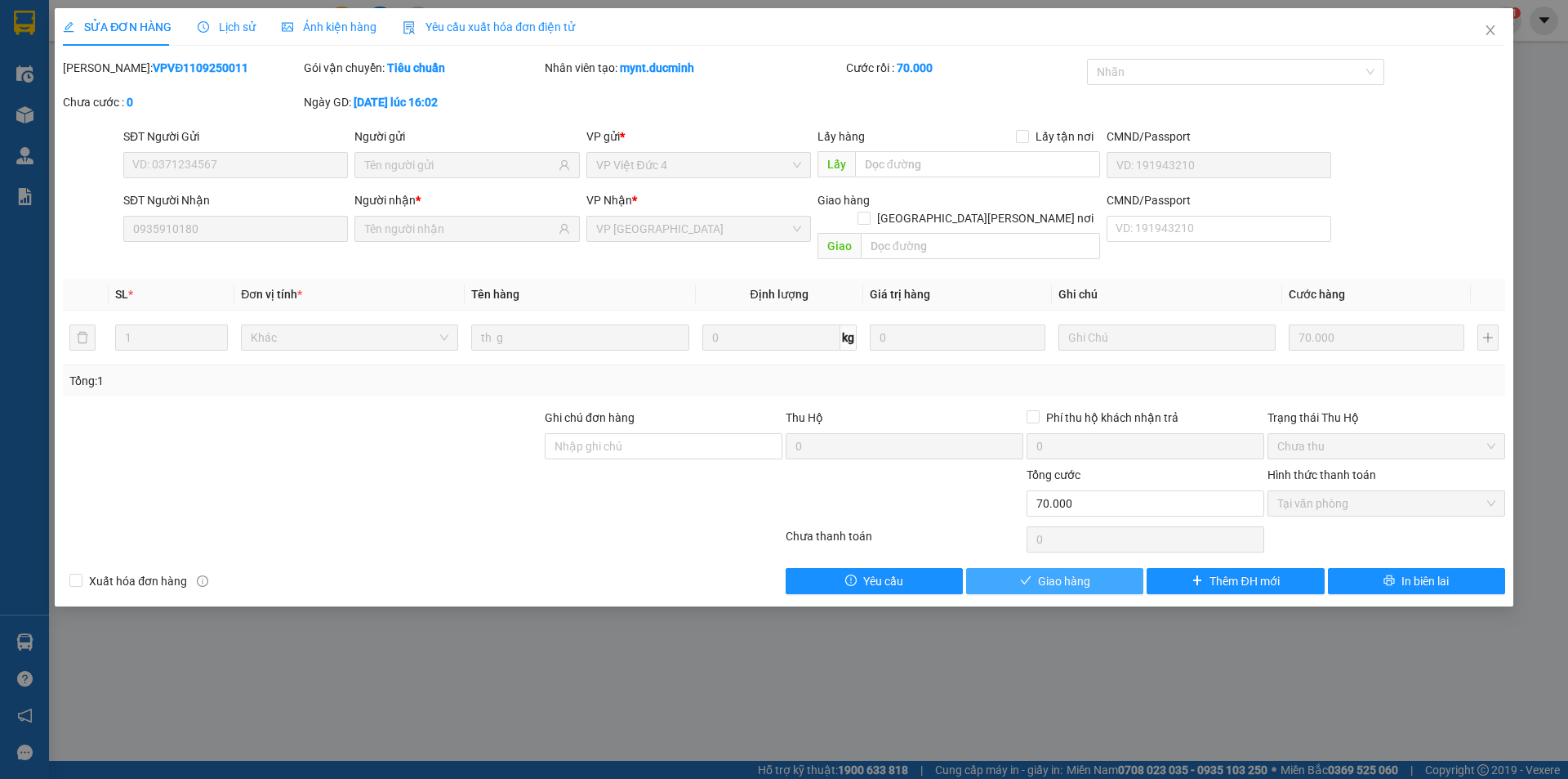
click at [1074, 572] on span "Giao hàng" at bounding box center [1064, 580] width 52 height 18
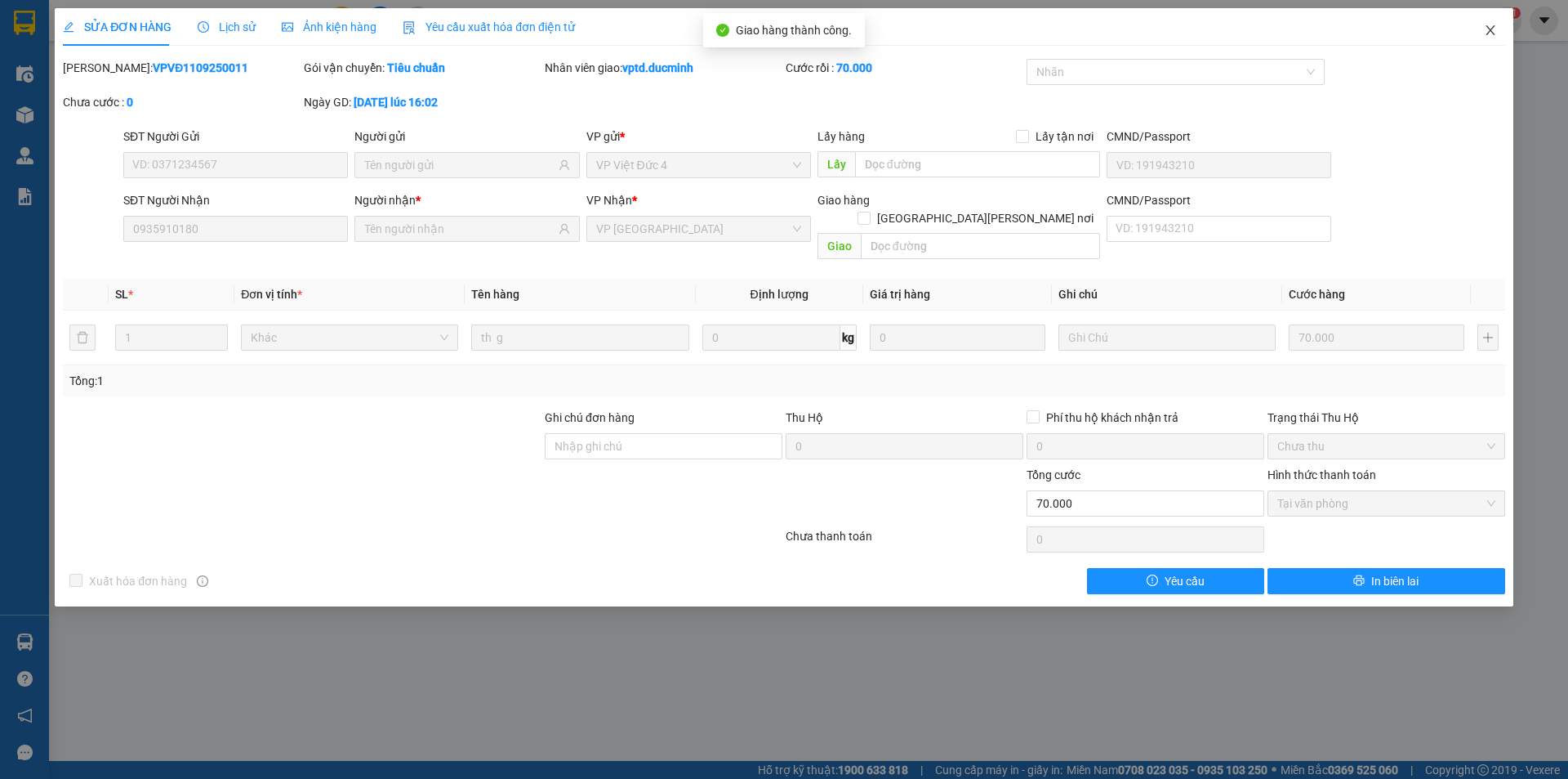
click at [1494, 27] on icon "close" at bounding box center [1489, 30] width 9 height 10
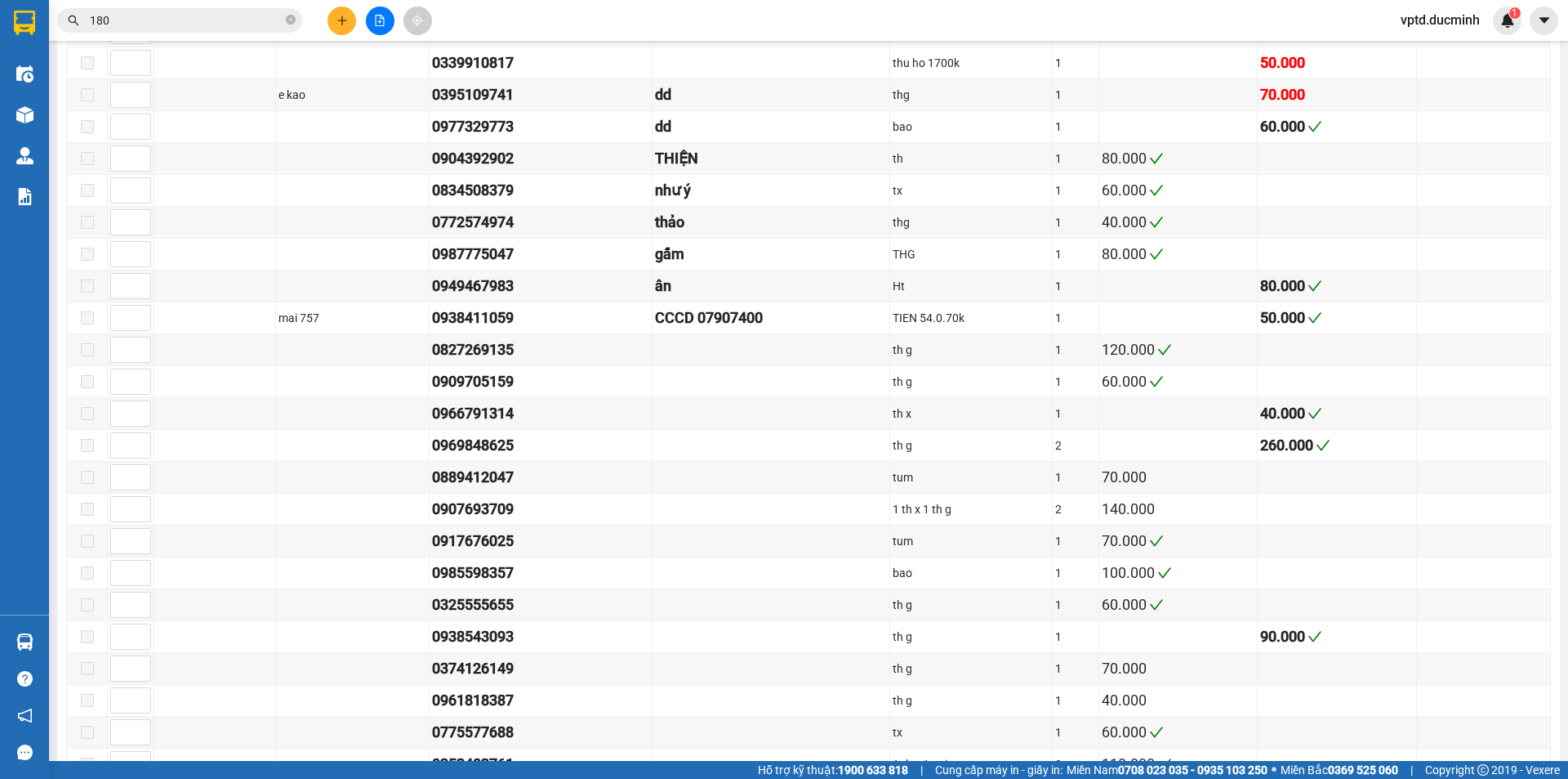
scroll to position [1935, 0]
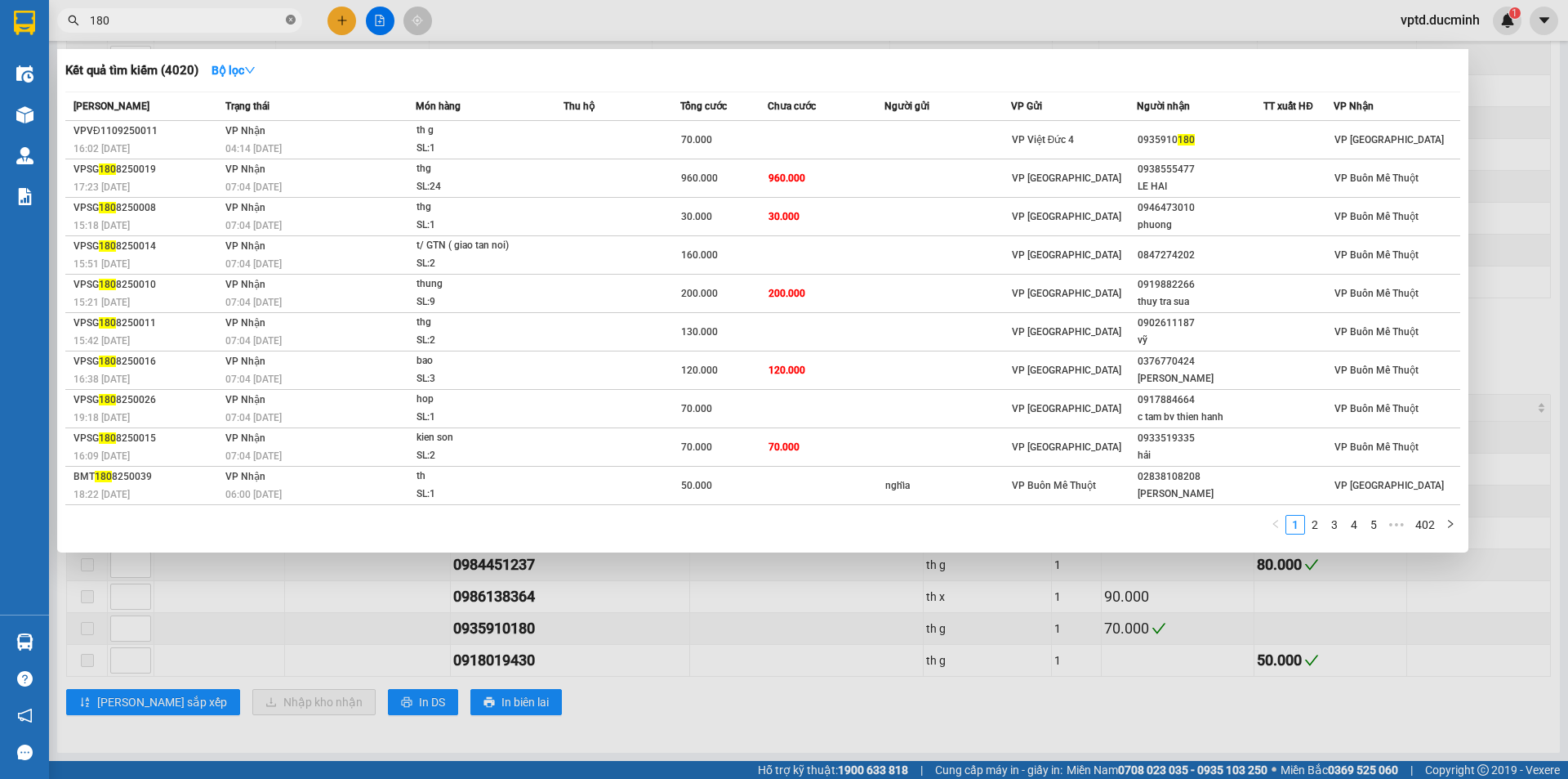
click at [290, 19] on icon "close-circle" at bounding box center [291, 19] width 10 height 10
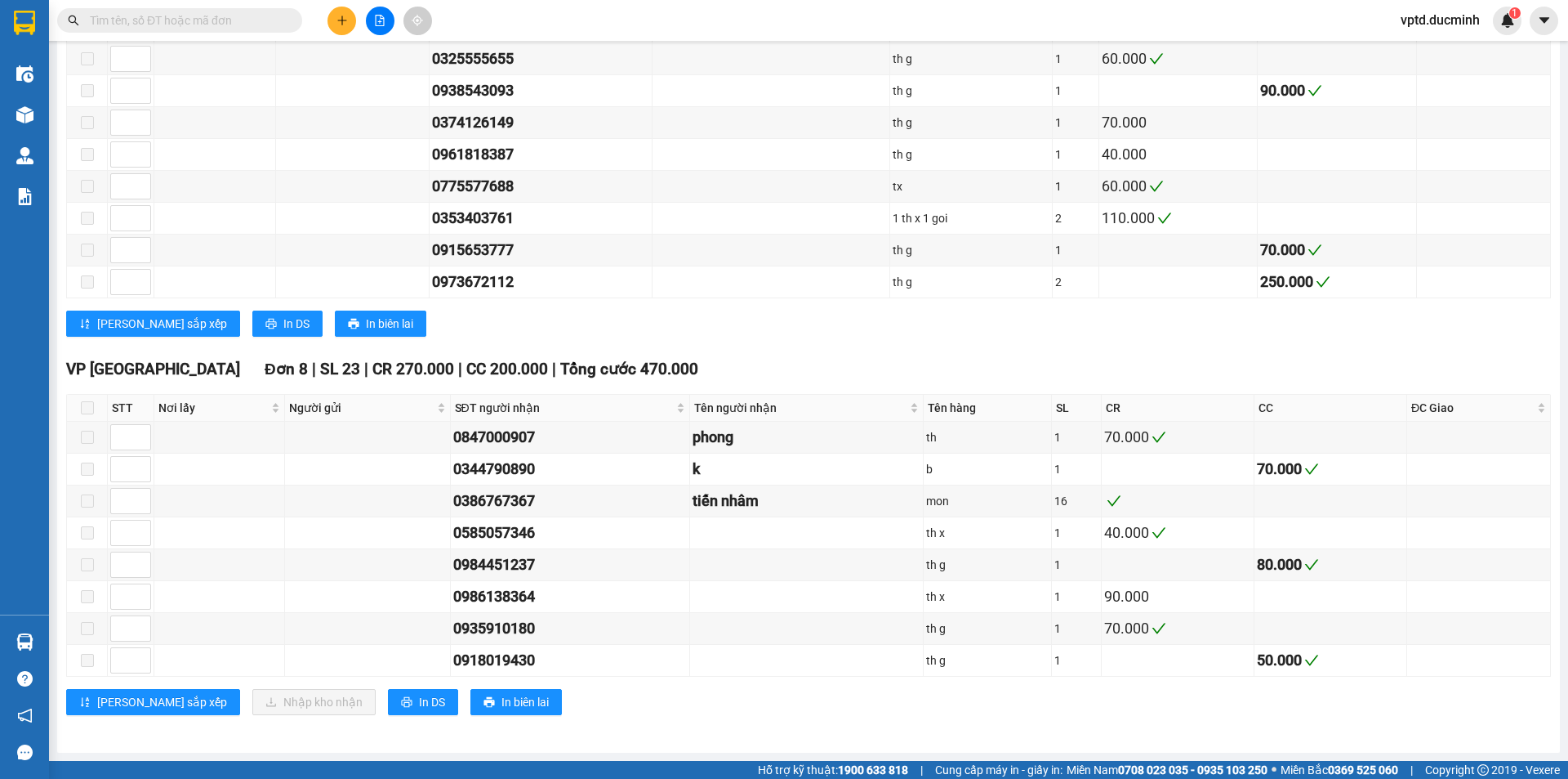
click at [118, 20] on input "text" at bounding box center [186, 20] width 193 height 18
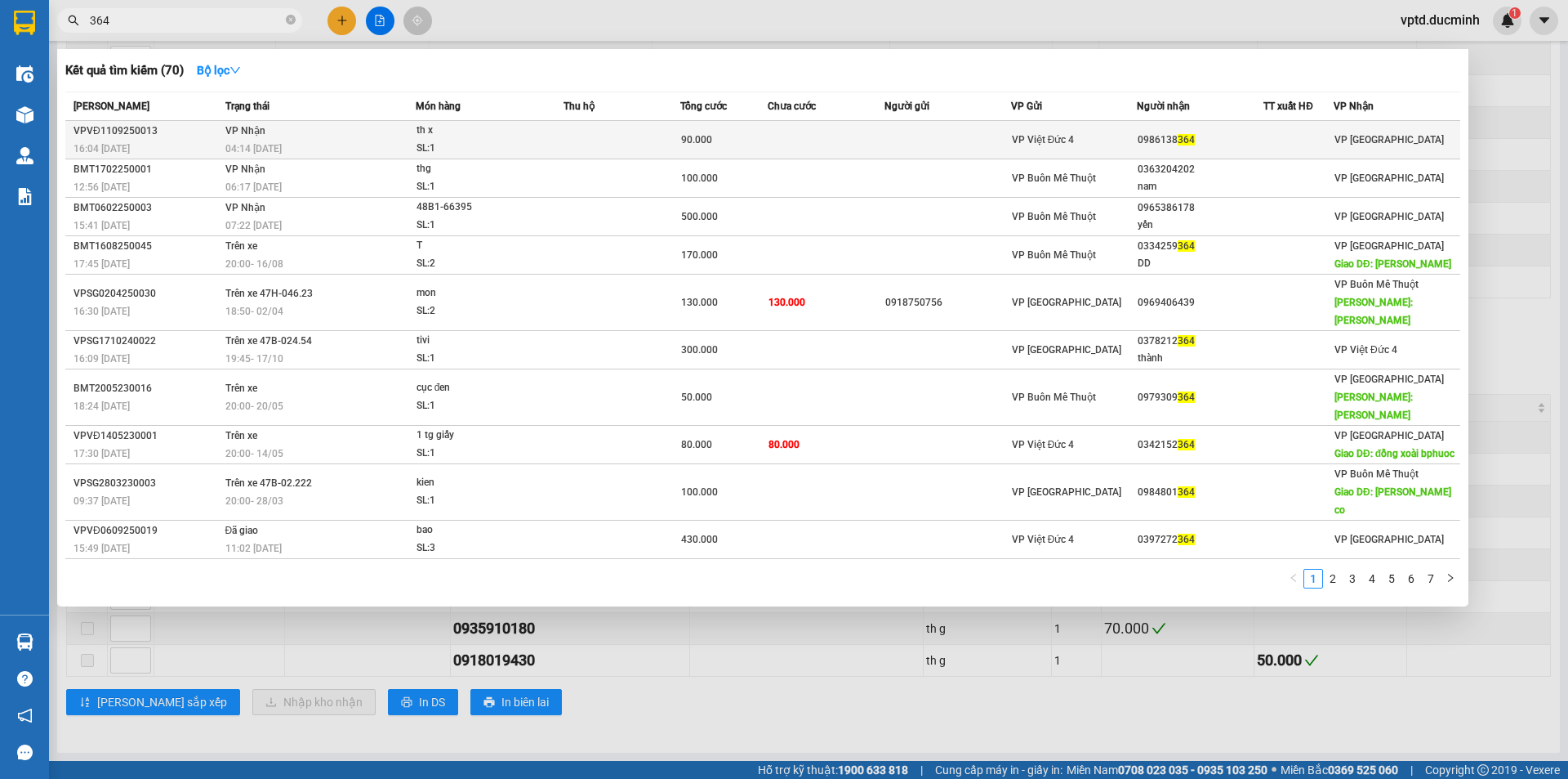
type input "364"
click at [1153, 134] on div "0986138 364" at bounding box center [1200, 140] width 125 height 17
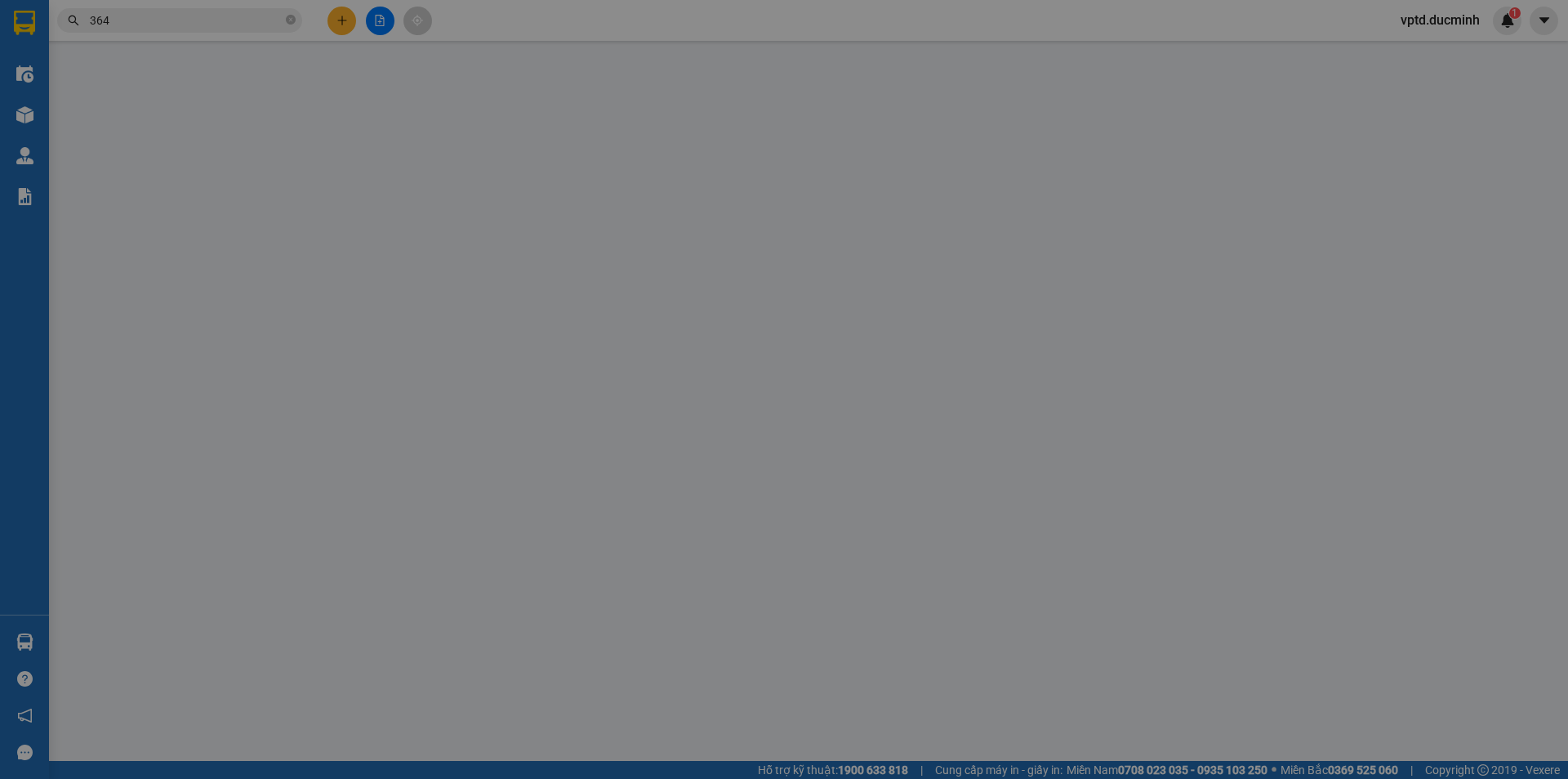
type input "0986138364"
type input "90.000"
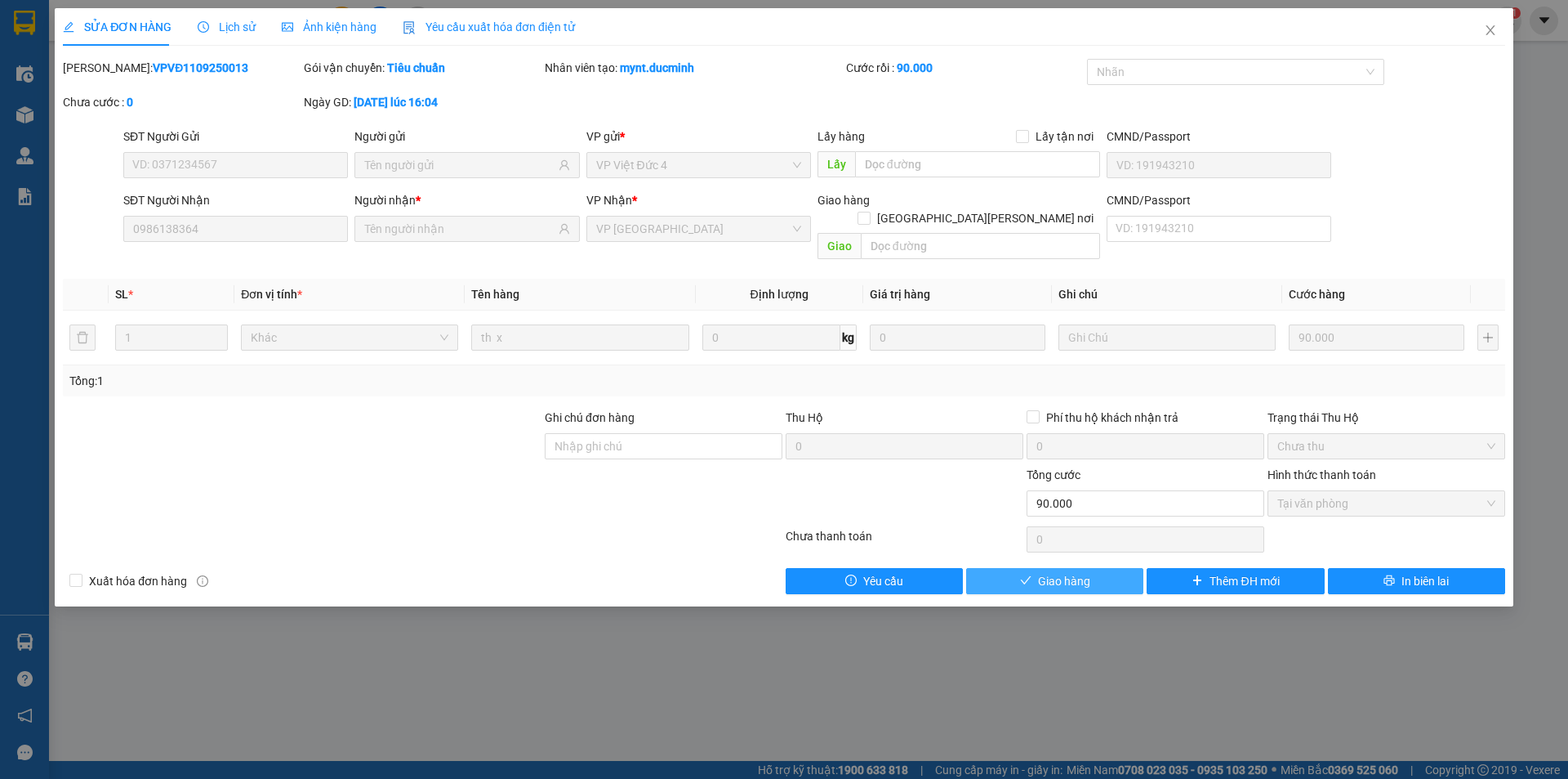
click at [1105, 568] on button "Giao hàng" at bounding box center [1055, 580] width 178 height 26
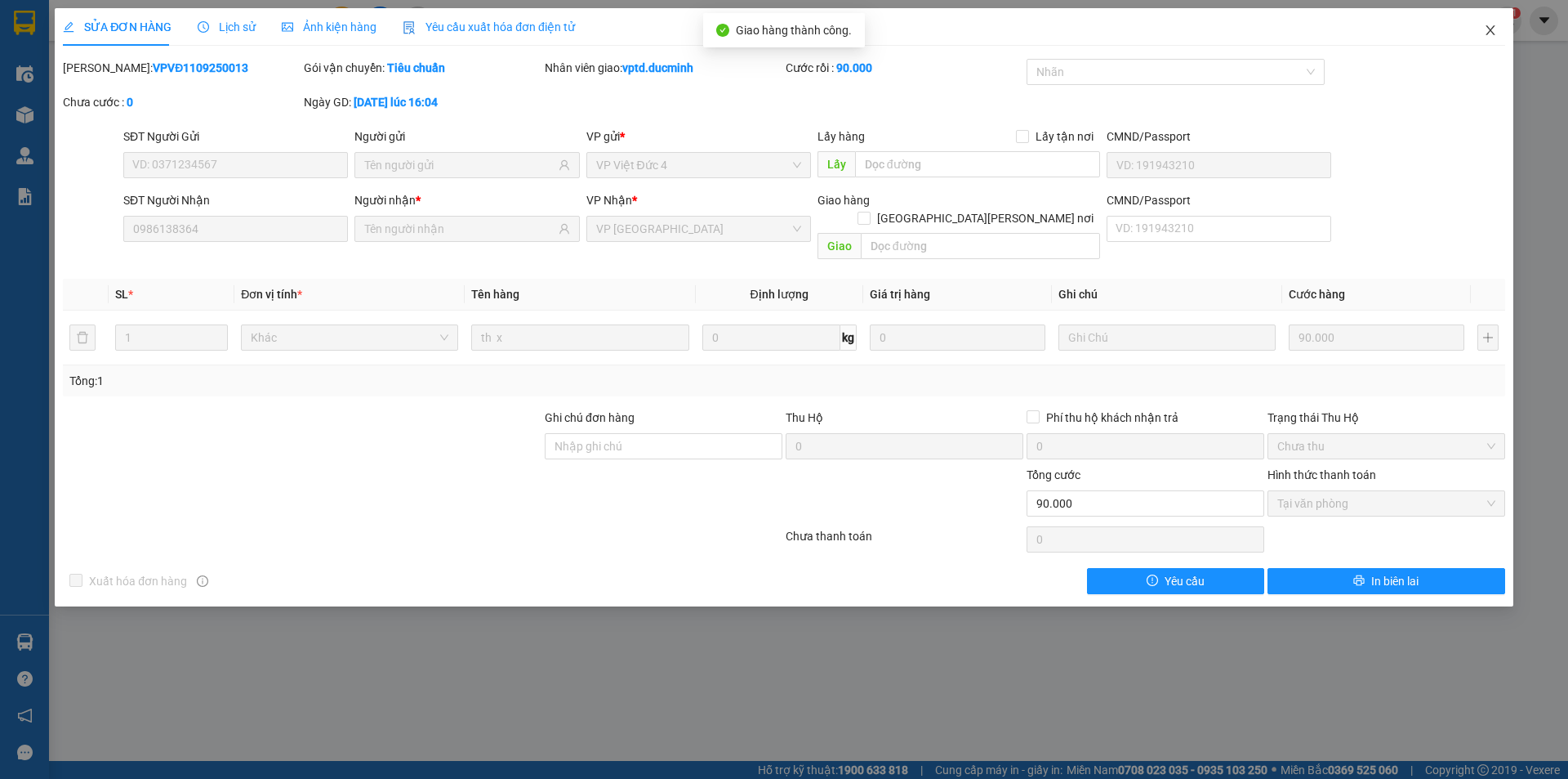
click at [1484, 19] on span "Close" at bounding box center [1490, 31] width 46 height 46
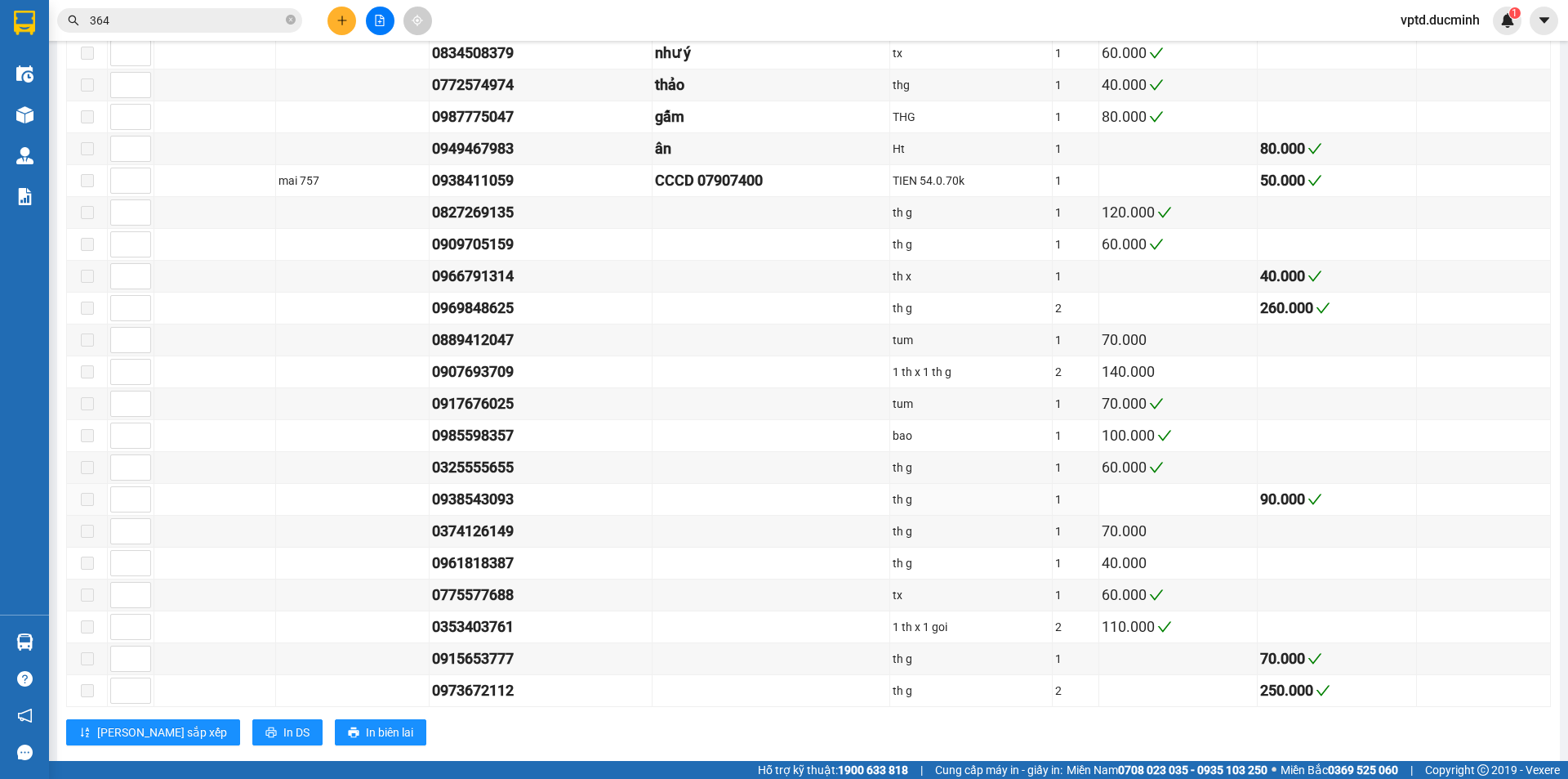
scroll to position [1363, 0]
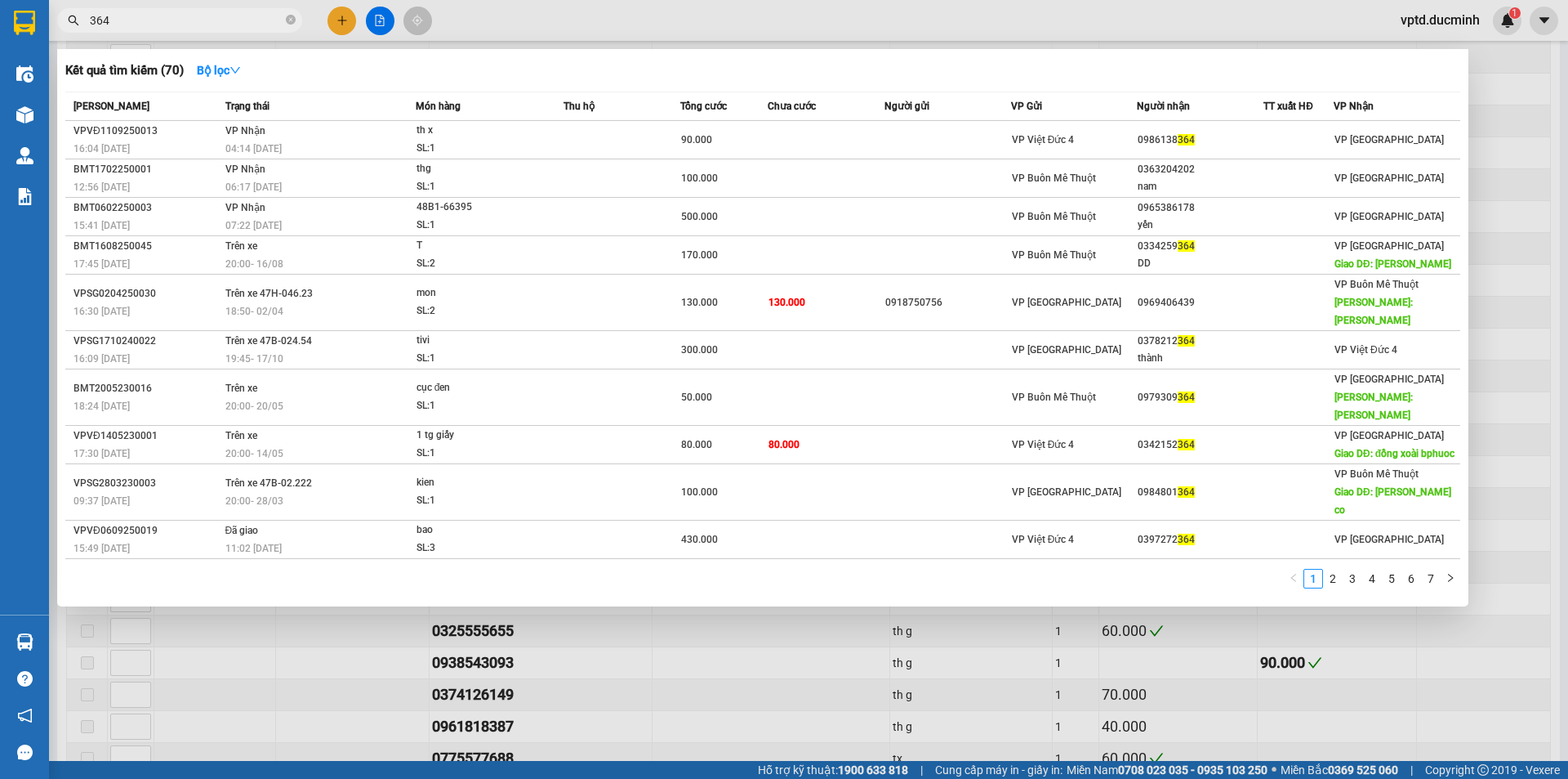
click at [284, 14] on span "364" at bounding box center [180, 20] width 245 height 25
click at [293, 18] on icon "close-circle" at bounding box center [291, 19] width 10 height 10
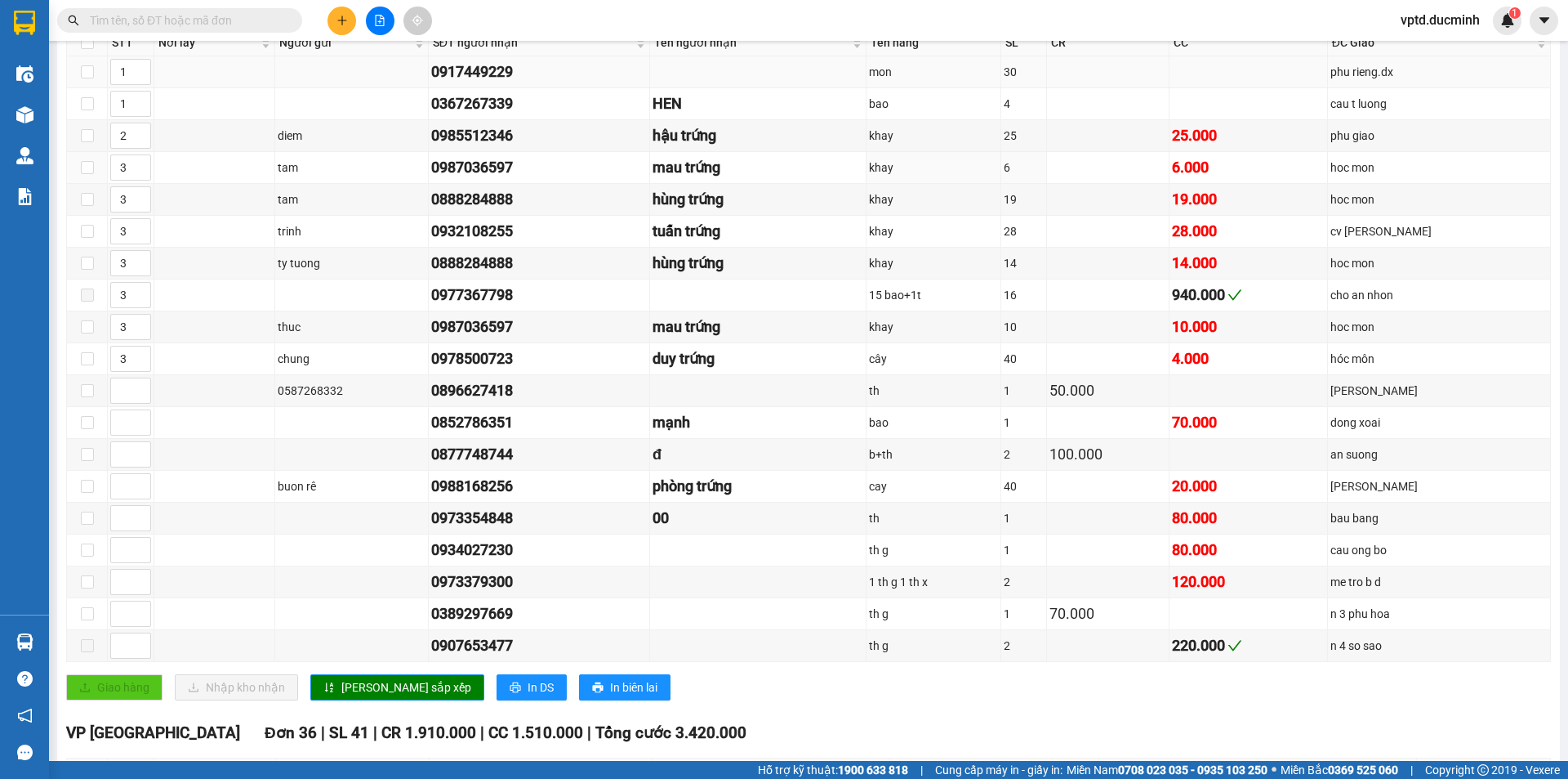
scroll to position [0, 0]
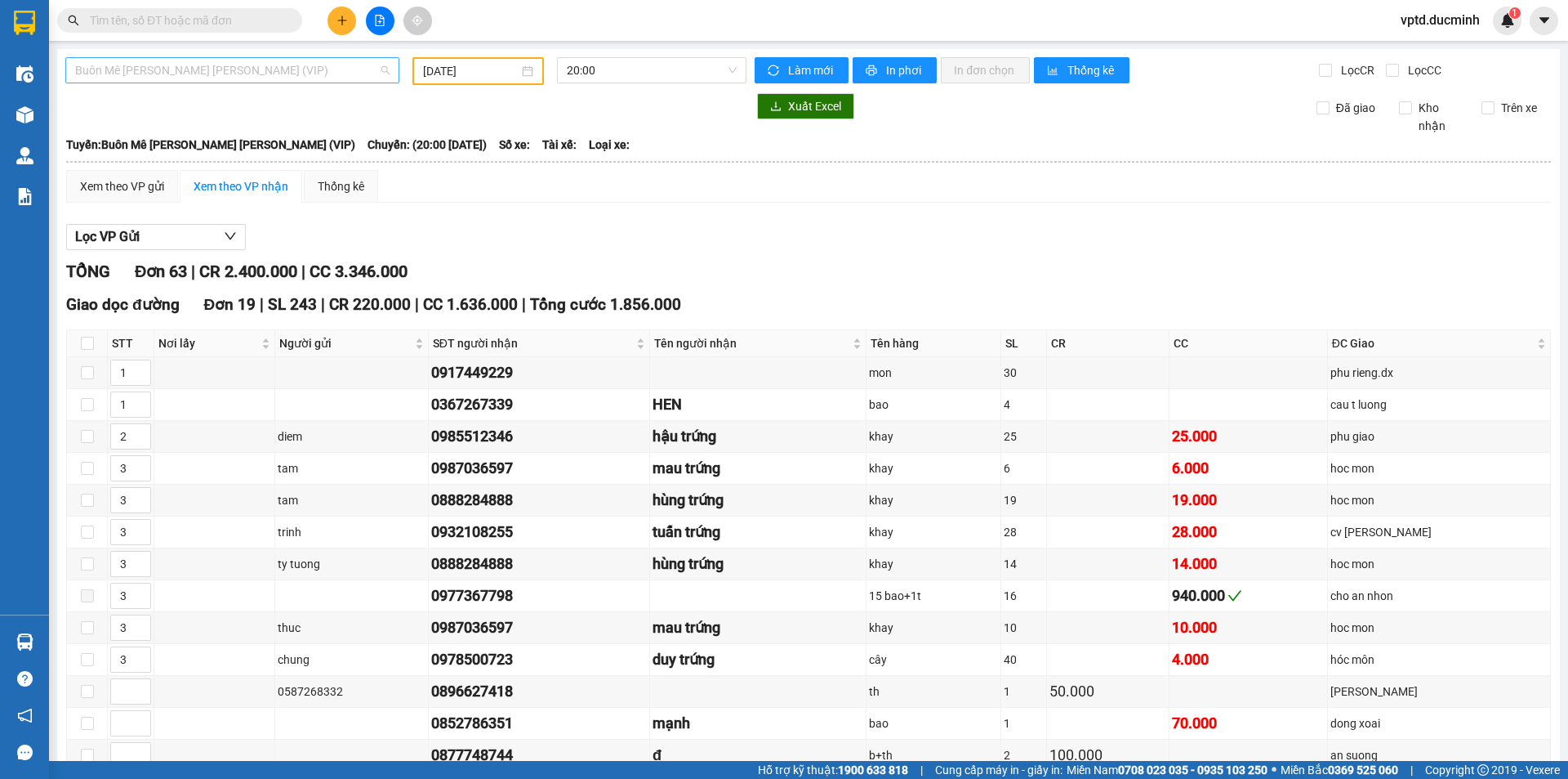
click at [205, 80] on span "Buôn Mê [PERSON_NAME] [PERSON_NAME] (VIP)" at bounding box center [232, 70] width 314 height 25
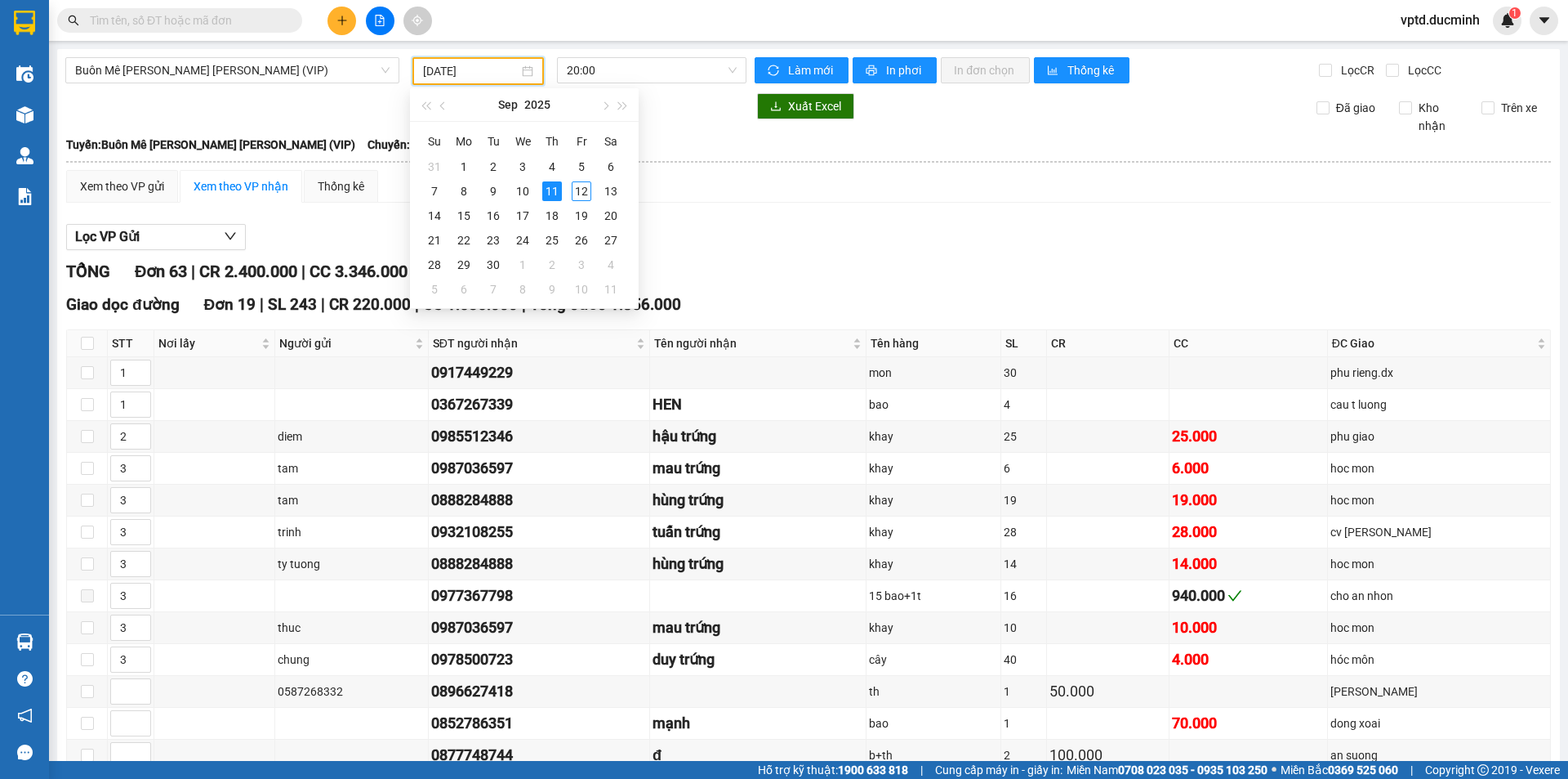
click at [446, 79] on input "[DATE]" at bounding box center [470, 70] width 96 height 18
click at [579, 187] on div "12" at bounding box center [581, 190] width 19 height 19
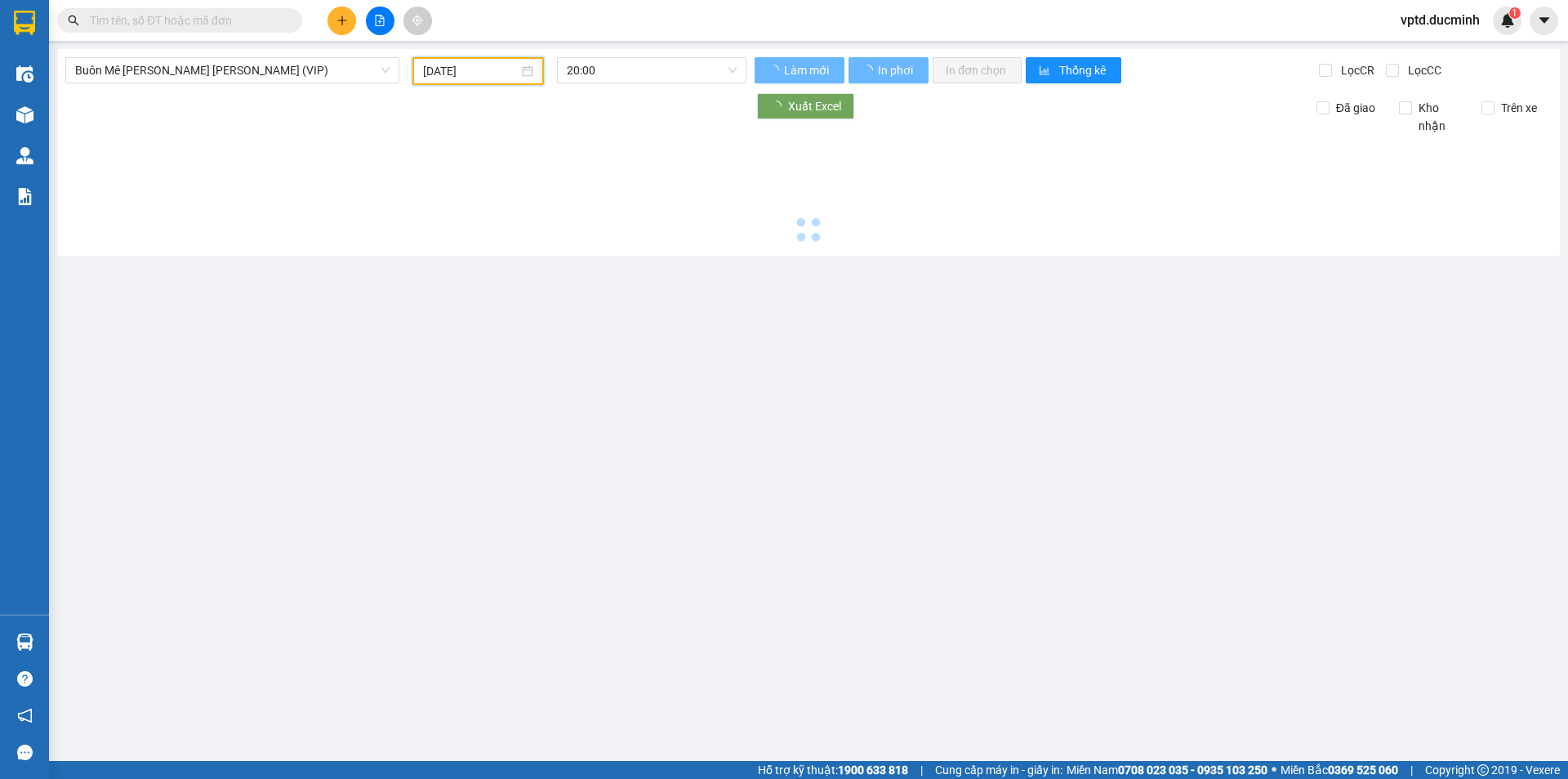
type input "[DATE]"
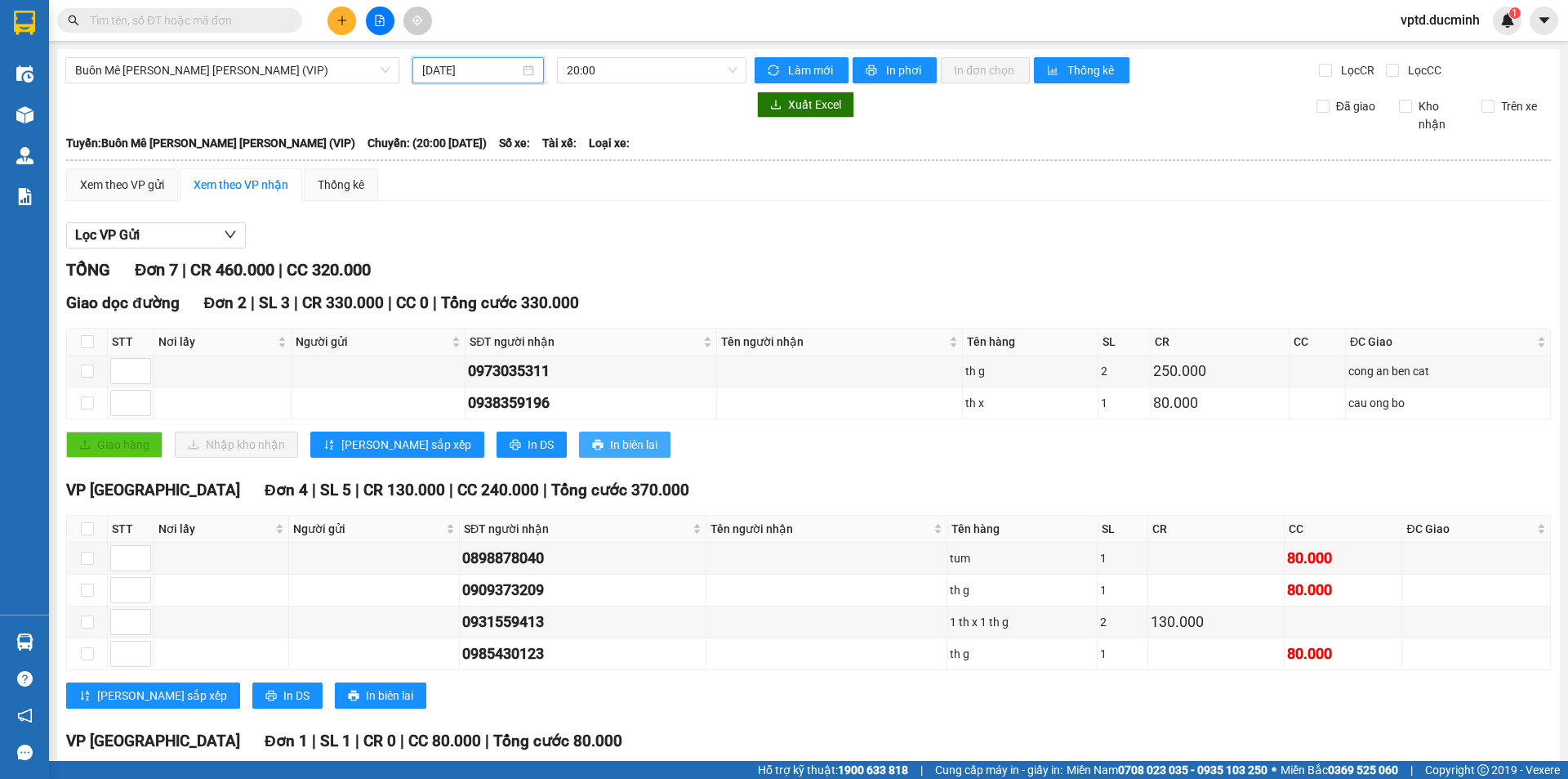
scroll to position [149, 0]
